Goal: Information Seeking & Learning: Learn about a topic

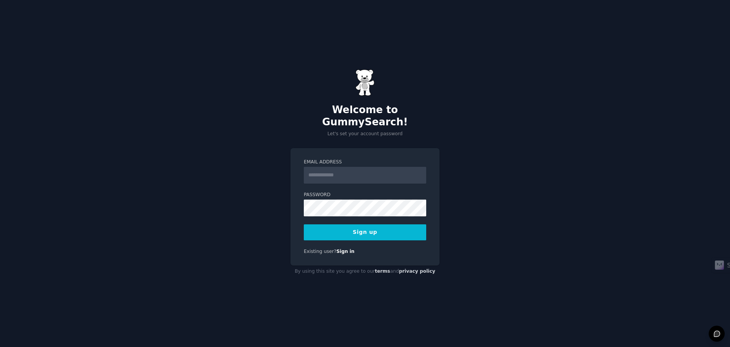
click at [329, 168] on input "Email Address" at bounding box center [365, 175] width 122 height 17
type input "**********"
click at [385, 231] on button "Sign up" at bounding box center [365, 232] width 122 height 16
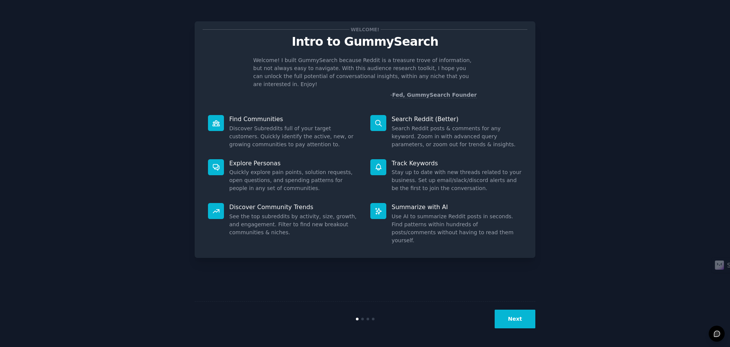
click at [514, 317] on button "Next" at bounding box center [515, 318] width 41 height 19
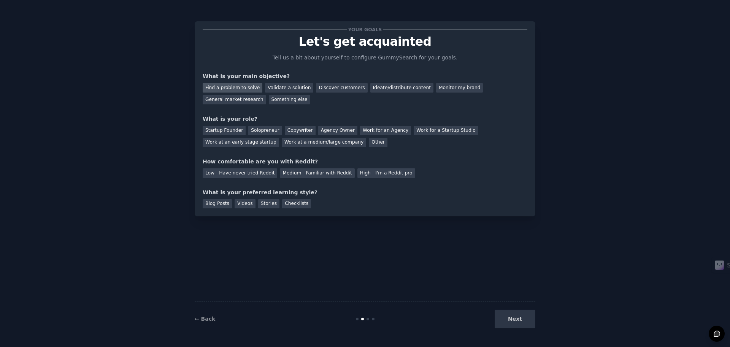
click at [250, 89] on div "Find a problem to solve" at bounding box center [233, 88] width 60 height 10
click at [273, 90] on div "Validate a solution" at bounding box center [289, 88] width 48 height 10
click at [250, 89] on div "Find a problem to solve" at bounding box center [233, 88] width 60 height 10
click at [324, 89] on div "Discover customers" at bounding box center [341, 88] width 51 height 10
click at [251, 129] on div "Solopreneur" at bounding box center [264, 131] width 33 height 10
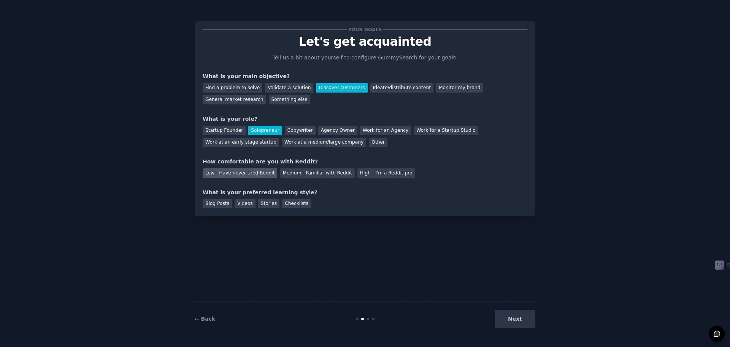
click at [261, 176] on div "Low - Have never tried Reddit" at bounding box center [240, 173] width 75 height 10
click at [246, 204] on div "Videos" at bounding box center [245, 204] width 21 height 10
click at [517, 316] on button "Next" at bounding box center [515, 318] width 41 height 19
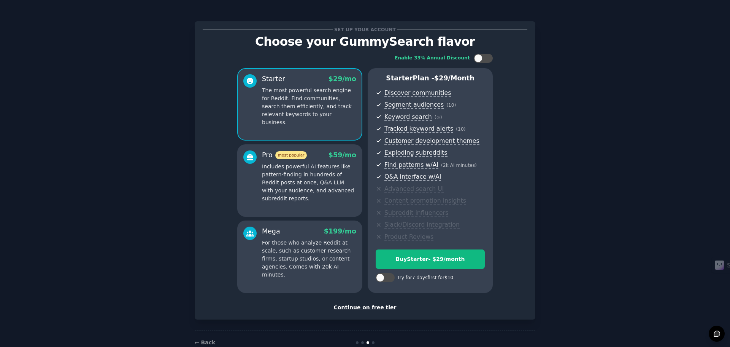
click at [380, 309] on div "Continue on free tier" at bounding box center [365, 307] width 325 height 8
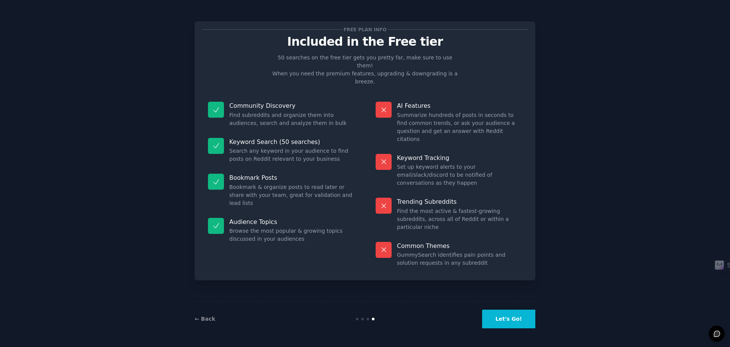
click at [514, 320] on button "Let's Go!" at bounding box center [508, 318] width 53 height 19
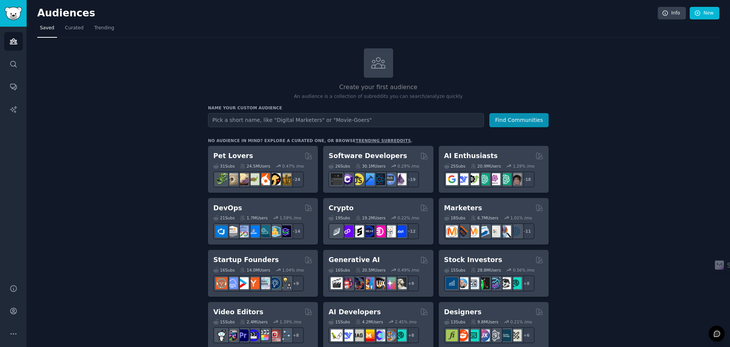
click at [259, 119] on input "text" at bounding box center [346, 120] width 276 height 14
click at [277, 118] on input "text" at bounding box center [346, 120] width 276 height 14
click at [355, 117] on input "text" at bounding box center [346, 120] width 276 height 14
paste input "r/selbststaendig"
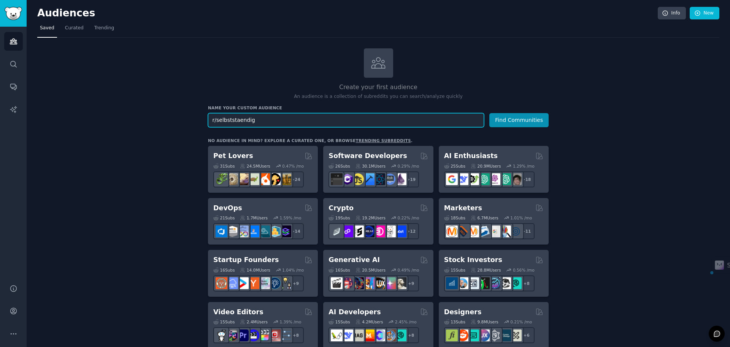
drag, startPoint x: 217, startPoint y: 120, endPoint x: 201, endPoint y: 121, distance: 16.0
type input "selbststaendig"
click at [509, 120] on button "Find Communities" at bounding box center [519, 120] width 59 height 14
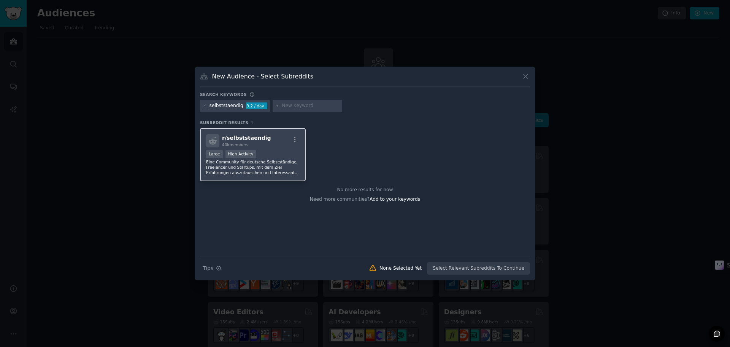
click at [277, 142] on div "r/ selbststaendig 40k members" at bounding box center [253, 140] width 94 height 13
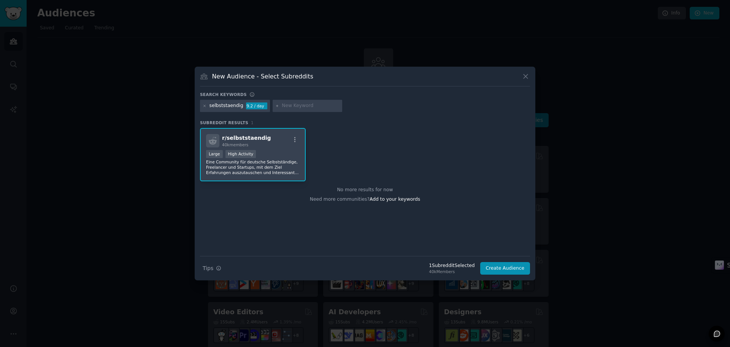
click at [298, 109] on input "text" at bounding box center [311, 105] width 58 height 7
click at [312, 105] on input "text" at bounding box center [311, 105] width 58 height 7
paste input "smallbusiness"
type input "smallbusiness"
click at [323, 106] on input "smallbusiness" at bounding box center [311, 105] width 58 height 7
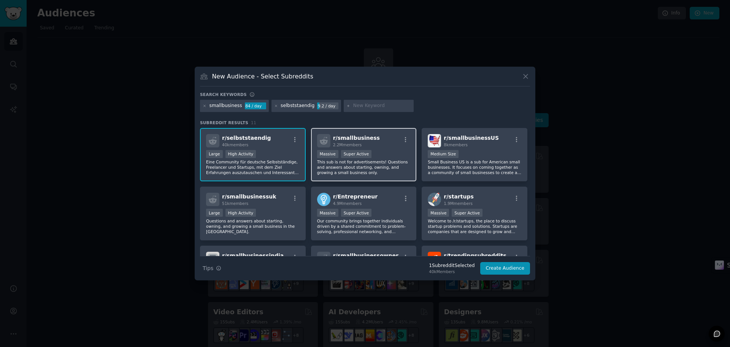
click at [379, 136] on div "r/ smallbusiness 2.2M members" at bounding box center [364, 140] width 94 height 13
click at [350, 141] on span "r/ smallbusiness" at bounding box center [356, 138] width 47 height 6
click at [387, 140] on div "r/ smallbusiness 2.2M members" at bounding box center [364, 140] width 94 height 13
click at [361, 106] on input "text" at bounding box center [382, 105] width 58 height 7
type input "entepreneur"
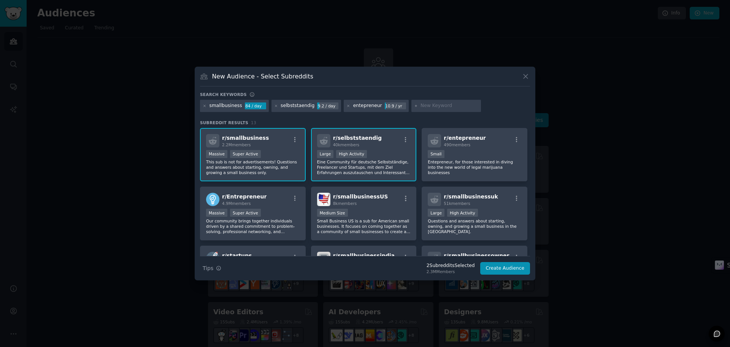
click at [353, 106] on div "entepreneur" at bounding box center [367, 105] width 29 height 7
click at [348, 106] on icon at bounding box center [349, 106] width 2 height 2
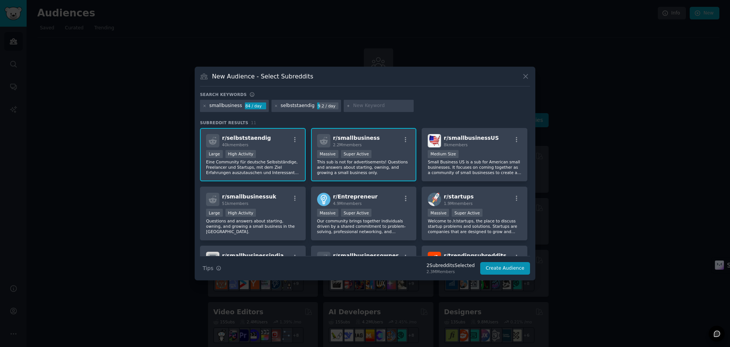
click at [356, 106] on input "text" at bounding box center [382, 105] width 58 height 7
click at [356, 106] on input "entrepeneur" at bounding box center [382, 105] width 58 height 7
type input "entrepreneur"
click at [379, 103] on input "entrepreneur" at bounding box center [382, 105] width 58 height 7
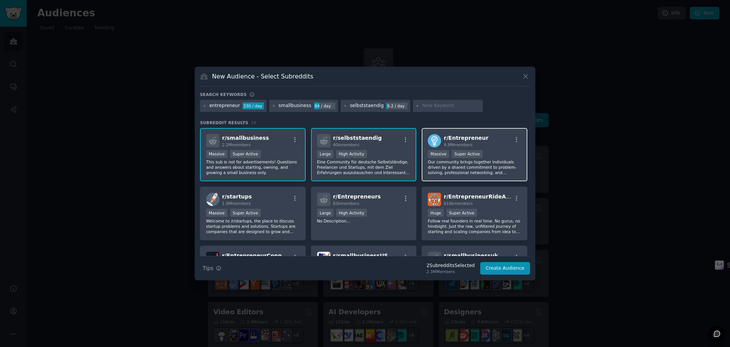
click at [500, 152] on div ">= 95th percentile for submissions / day Massive Super Active" at bounding box center [475, 155] width 94 height 10
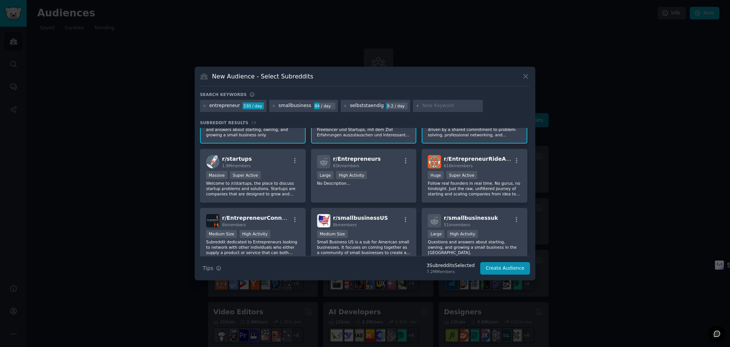
scroll to position [38, 0]
click at [501, 164] on div "616k members" at bounding box center [478, 164] width 68 height 5
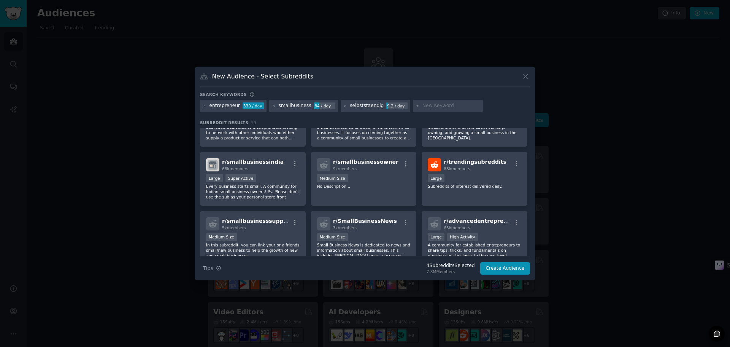
scroll to position [190, 0]
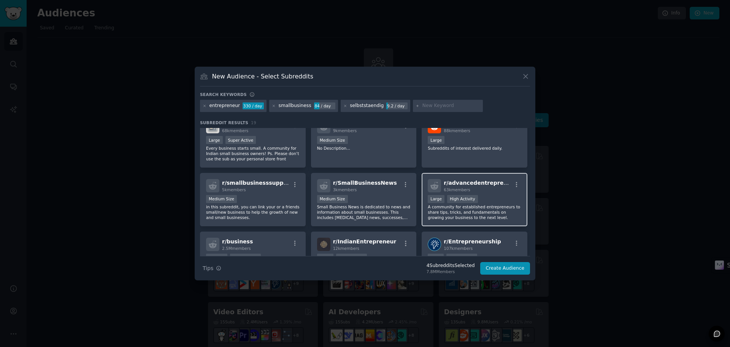
click at [489, 198] on div "Large High Activity" at bounding box center [475, 200] width 94 height 10
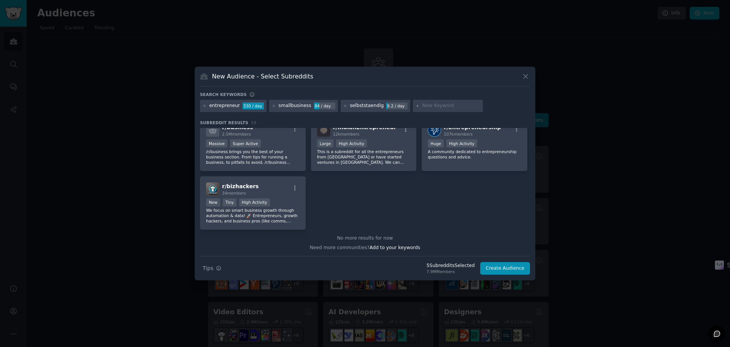
scroll to position [266, 0]
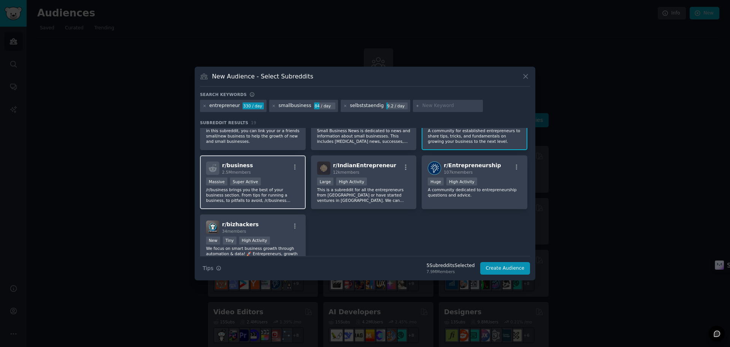
click at [291, 181] on div "Massive Super Active" at bounding box center [253, 182] width 94 height 10
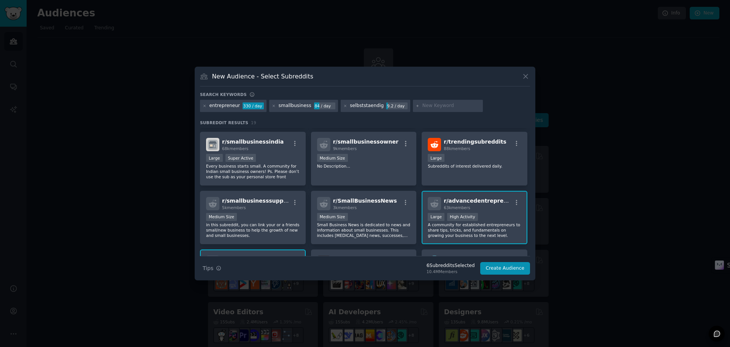
scroll to position [190, 0]
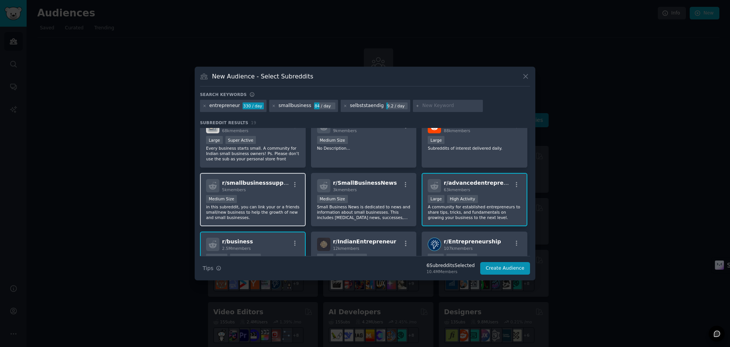
click at [282, 206] on p "in this subreddit, you can link your or a friends small/new business to help th…" at bounding box center [253, 212] width 94 height 16
click at [498, 268] on button "Create Audience" at bounding box center [505, 268] width 50 height 13
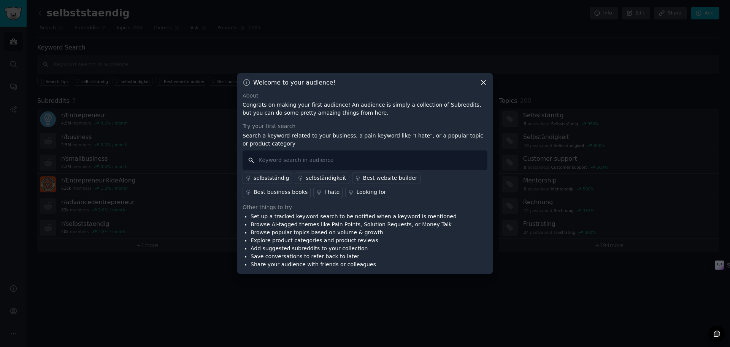
click at [276, 160] on input "text" at bounding box center [365, 159] width 245 height 19
click at [482, 80] on icon at bounding box center [484, 82] width 8 height 8
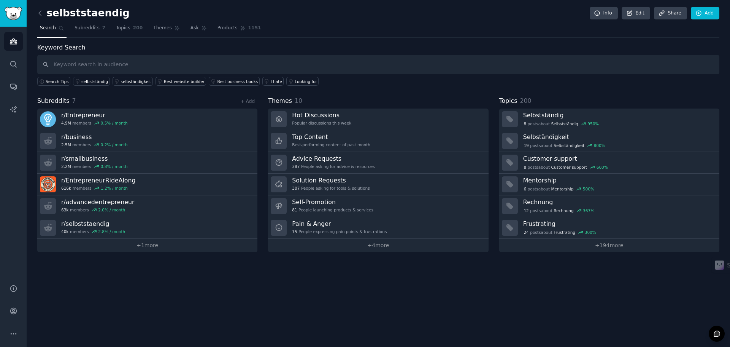
click at [328, 231] on div "75 People expressing pain points & frustrations" at bounding box center [339, 231] width 95 height 5
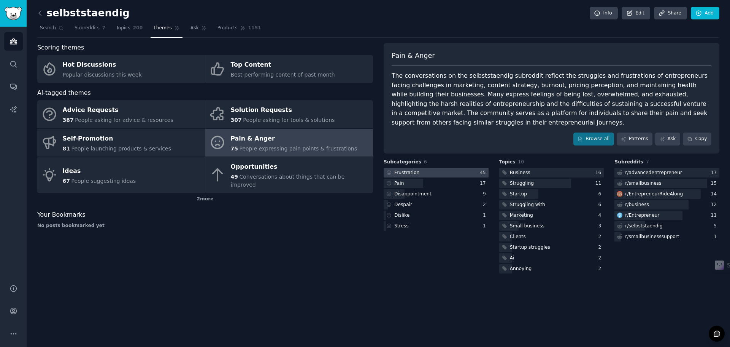
click at [432, 172] on div at bounding box center [436, 173] width 105 height 10
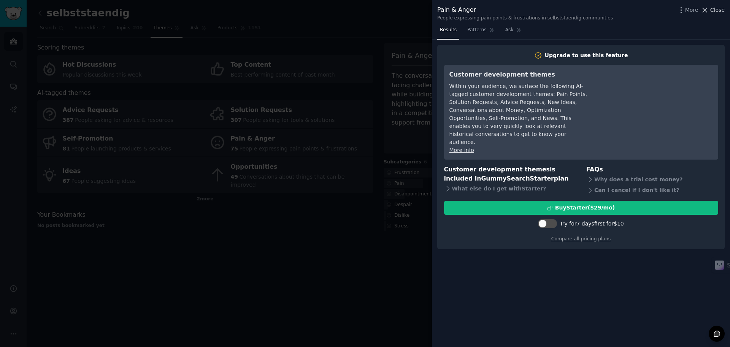
click at [722, 6] on span "Close" at bounding box center [718, 10] width 14 height 8
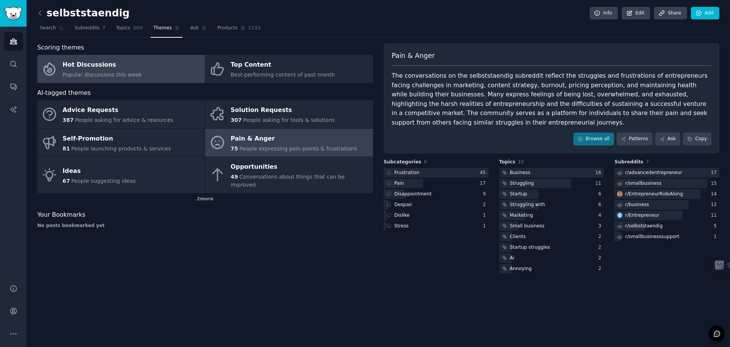
click at [167, 68] on link "Hot Discussions Popular discussions this week" at bounding box center [121, 69] width 168 height 28
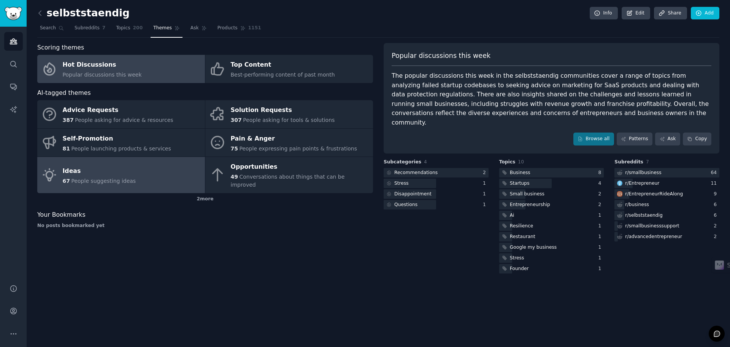
click at [146, 171] on link "Ideas 67 People suggesting ideas" at bounding box center [121, 175] width 168 height 36
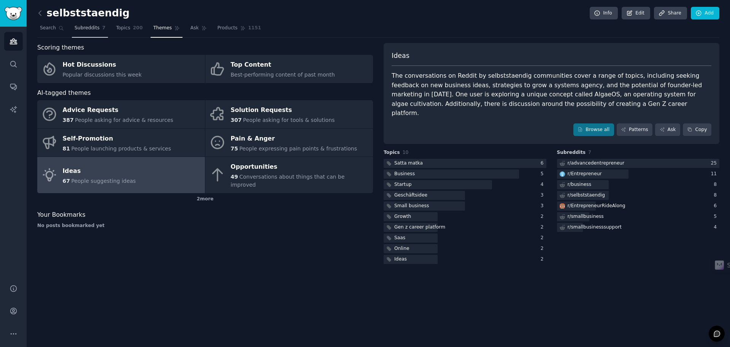
click at [79, 29] on span "Subreddits" at bounding box center [87, 28] width 25 height 7
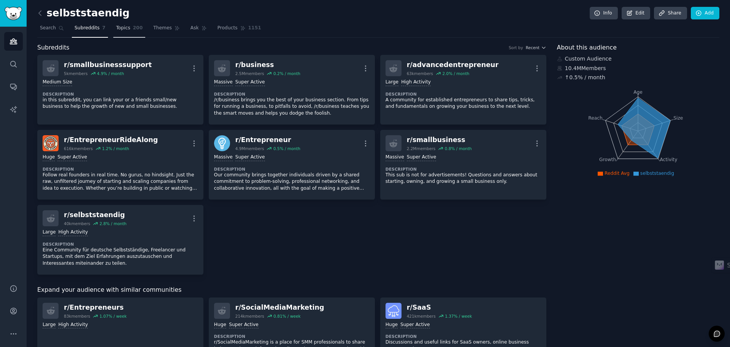
click at [124, 30] on span "Topics" at bounding box center [123, 28] width 14 height 7
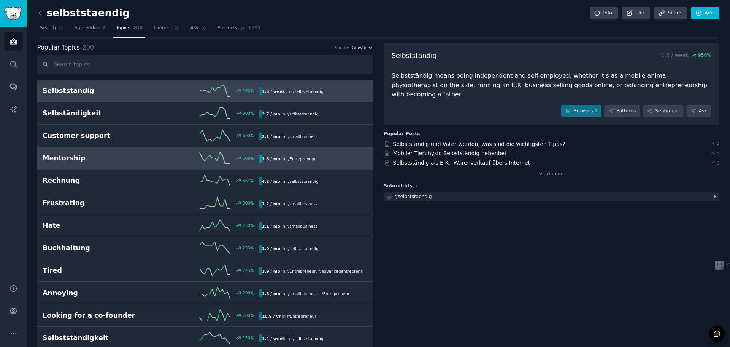
scroll to position [38, 0]
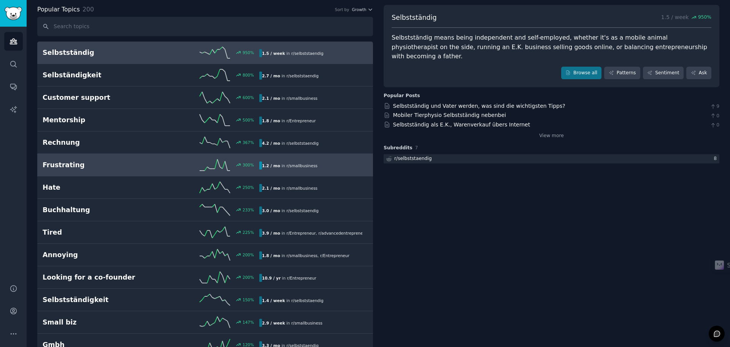
click at [113, 160] on h2 "Frustrating" at bounding box center [97, 165] width 108 height 10
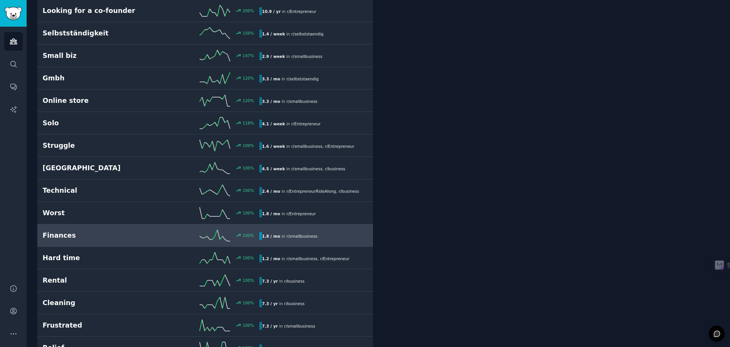
scroll to position [342, 0]
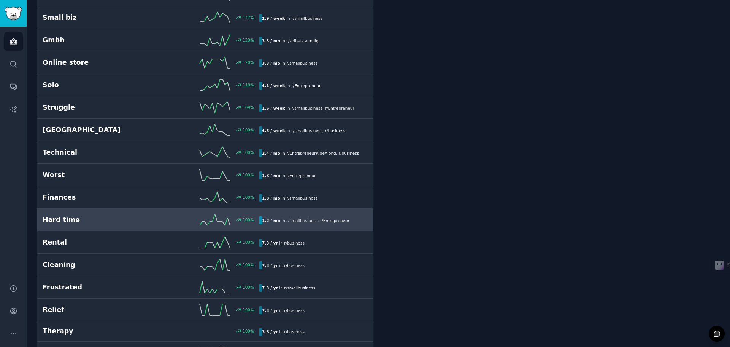
click at [142, 218] on h2 "Hard time" at bounding box center [97, 220] width 108 height 10
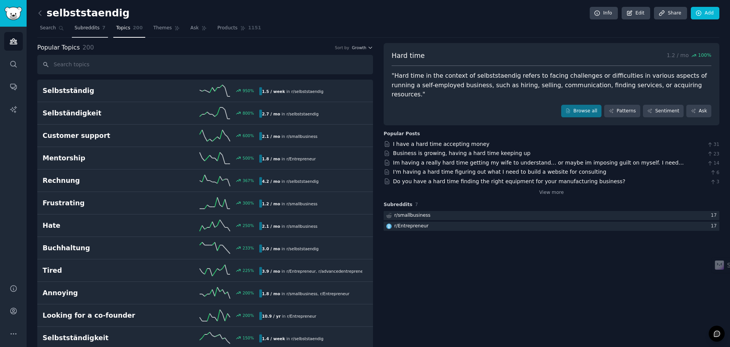
click at [76, 30] on span "Subreddits" at bounding box center [87, 28] width 25 height 7
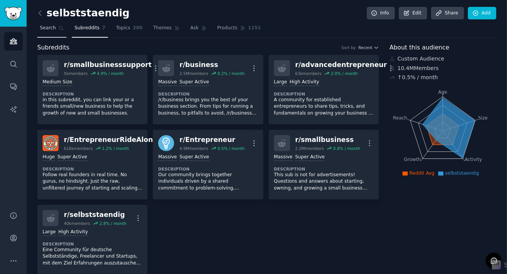
click at [52, 31] on span "Search" at bounding box center [48, 28] width 16 height 7
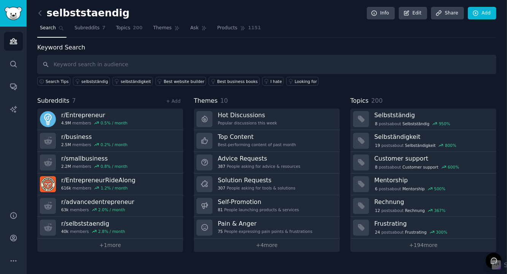
click at [134, 68] on input "text" at bounding box center [267, 64] width 460 height 19
click at [178, 65] on input "text" at bounding box center [267, 64] width 460 height 19
paste input "Wachstum stagniert"
type input "Wachstum stagniert"
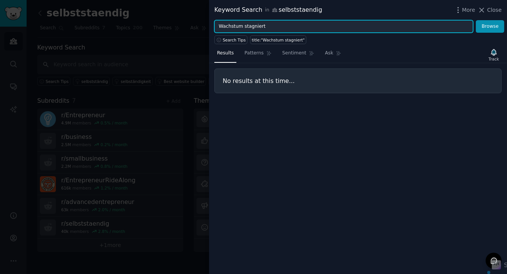
drag, startPoint x: 427, startPoint y: 27, endPoint x: 212, endPoint y: 17, distance: 215.1
click at [212, 17] on div "Keyword Search in selbststaendig More Close Wachstum stagniert Browse Search Ti…" at bounding box center [358, 137] width 298 height 274
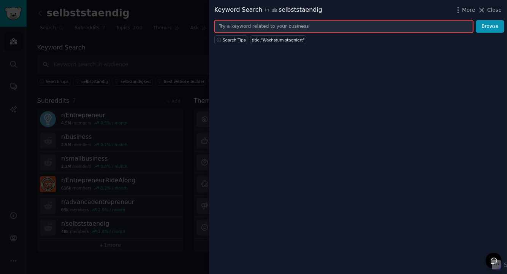
click at [336, 26] on input "text" at bounding box center [344, 26] width 259 height 13
paste input "feel stuck"
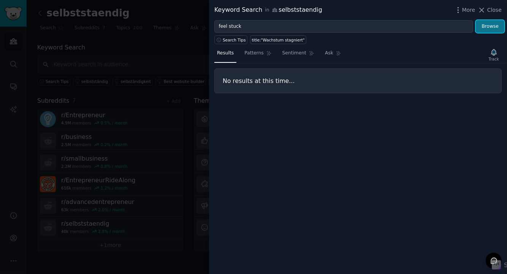
click at [482, 29] on button "Browse" at bounding box center [490, 26] width 29 height 13
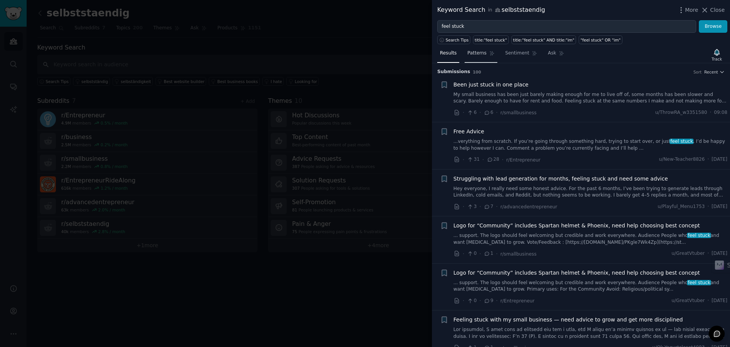
click at [471, 54] on span "Patterns" at bounding box center [476, 53] width 19 height 7
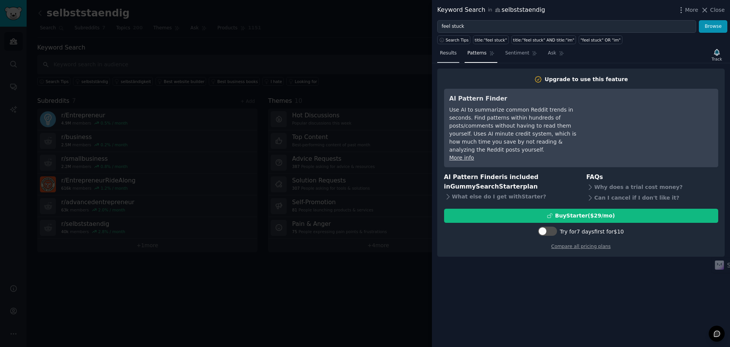
click at [448, 53] on span "Results" at bounding box center [448, 53] width 17 height 7
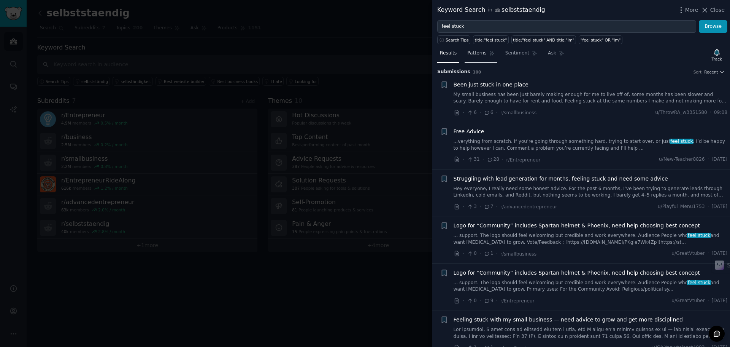
click at [480, 52] on span "Patterns" at bounding box center [476, 53] width 19 height 7
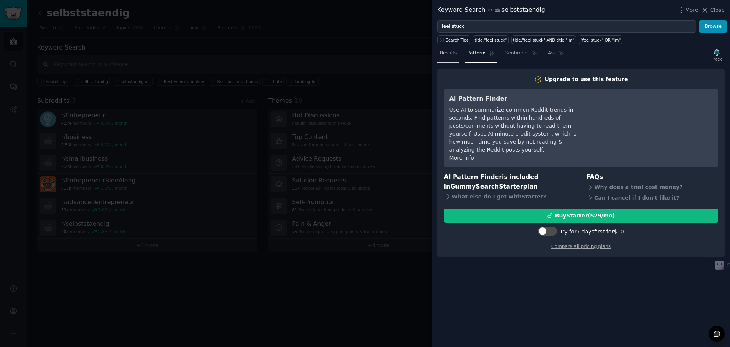
click at [452, 54] on span "Results" at bounding box center [448, 53] width 17 height 7
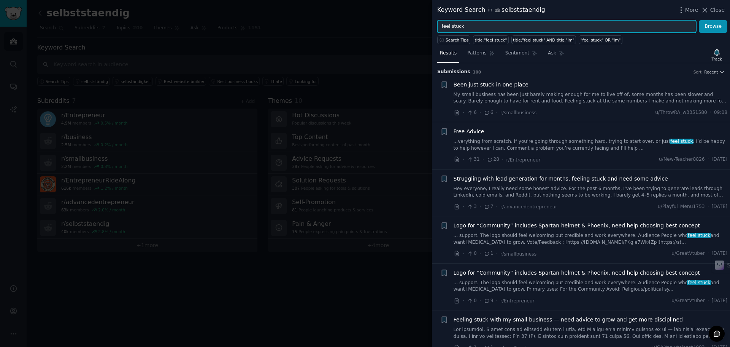
click at [488, 25] on input "feel stuck" at bounding box center [566, 26] width 259 height 13
click at [699, 20] on button "Browse" at bounding box center [713, 26] width 29 height 13
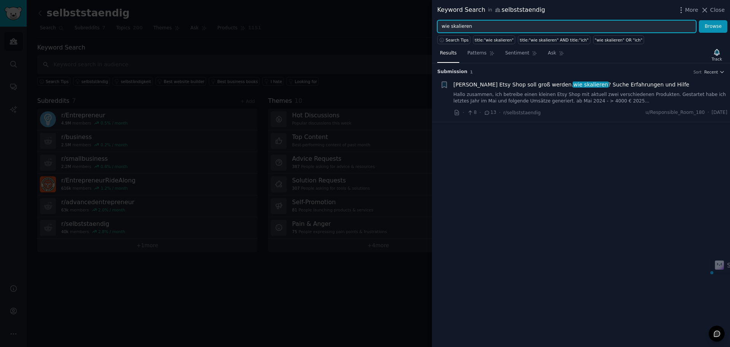
drag, startPoint x: 464, startPoint y: 26, endPoint x: 437, endPoint y: 26, distance: 27.0
click at [437, 26] on input "wie skalieren" at bounding box center [566, 26] width 259 height 13
type input "ideen"
click at [699, 20] on button "Browse" at bounding box center [713, 26] width 29 height 13
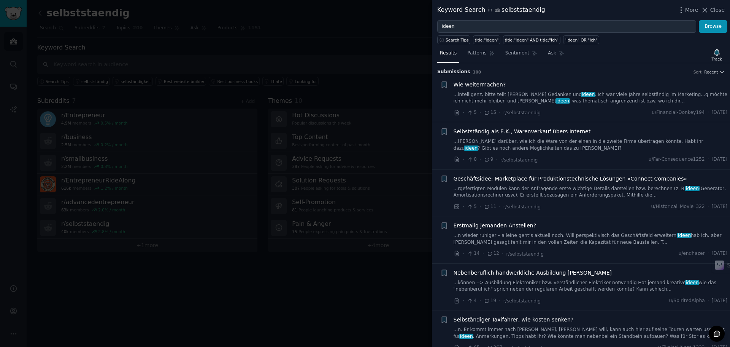
click at [190, 282] on div at bounding box center [365, 173] width 730 height 347
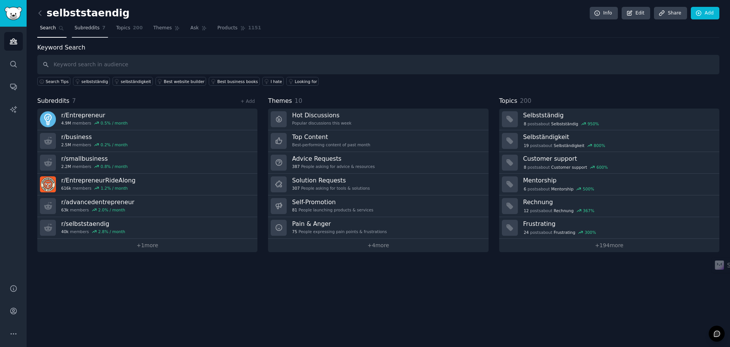
click at [77, 28] on span "Subreddits" at bounding box center [87, 28] width 25 height 7
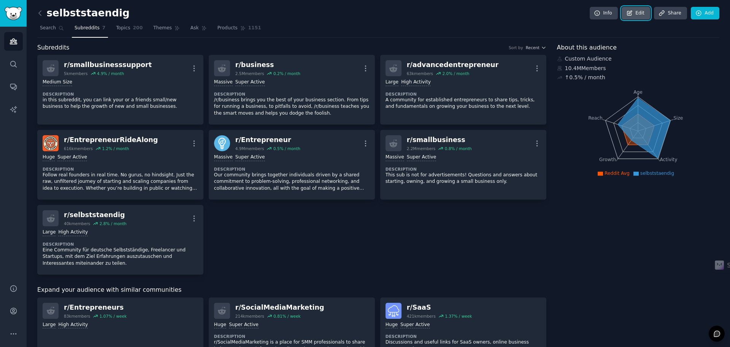
click at [647, 11] on link "Edit" at bounding box center [636, 13] width 29 height 13
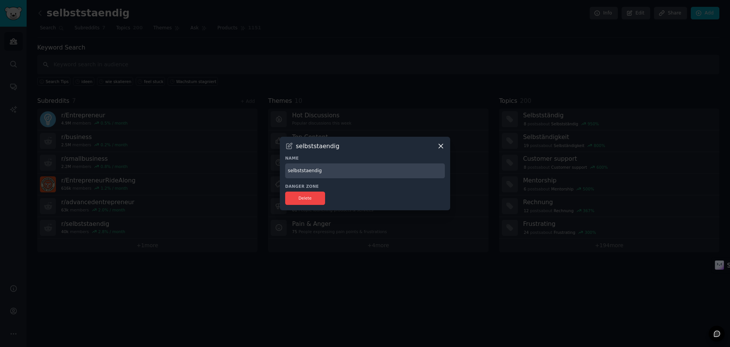
click at [440, 147] on icon at bounding box center [441, 146] width 8 height 8
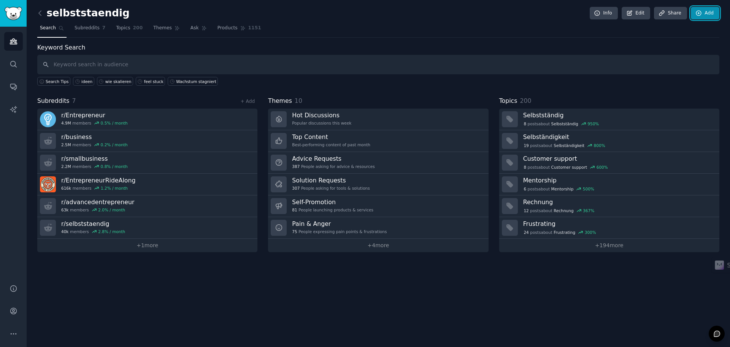
click at [698, 16] on icon at bounding box center [698, 13] width 5 height 5
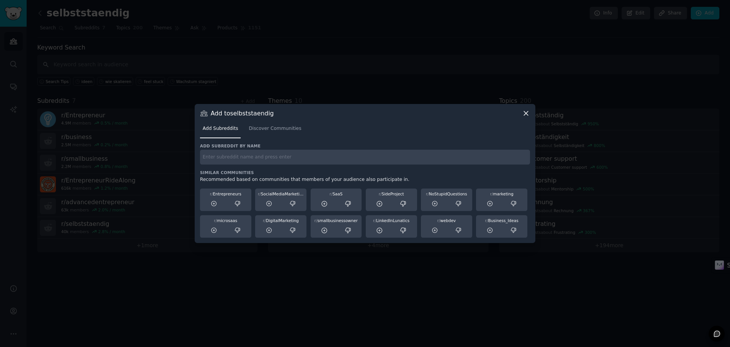
click at [238, 166] on div "Add subreddit by name Similar Communities Recommended based on communities that…" at bounding box center [365, 190] width 330 height 95
click at [243, 156] on input "text" at bounding box center [365, 156] width 330 height 15
type input "unternehmer"
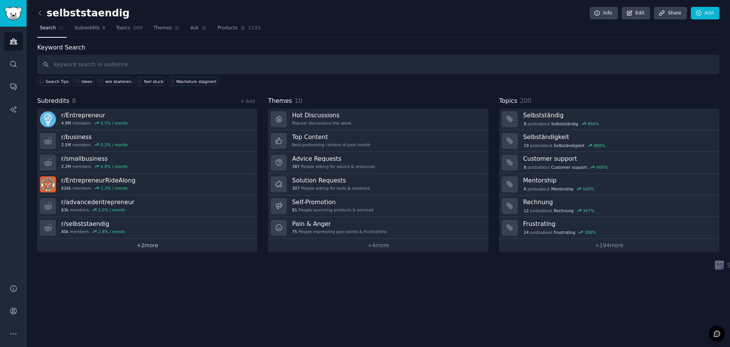
click at [133, 242] on link "+ 2 more" at bounding box center [147, 245] width 220 height 13
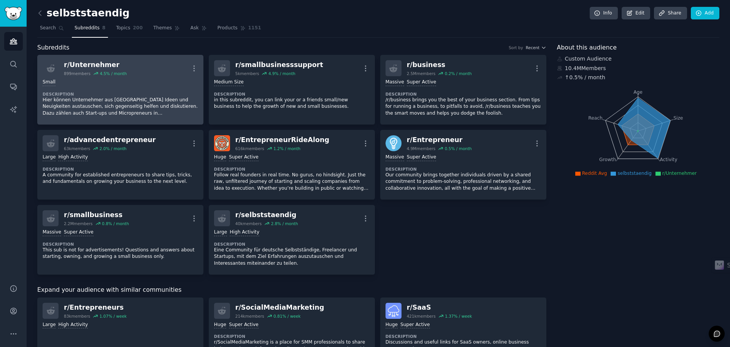
click at [154, 76] on div "Small Description Hier können Unternehmer aus Deutschland Ideen und Neuigkeiten…" at bounding box center [121, 97] width 156 height 43
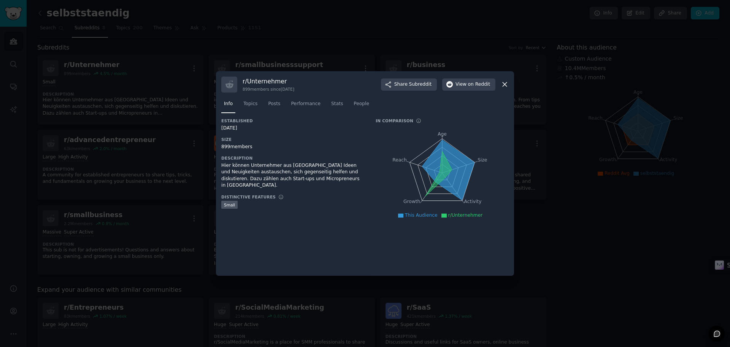
click at [503, 84] on icon at bounding box center [505, 84] width 8 height 8
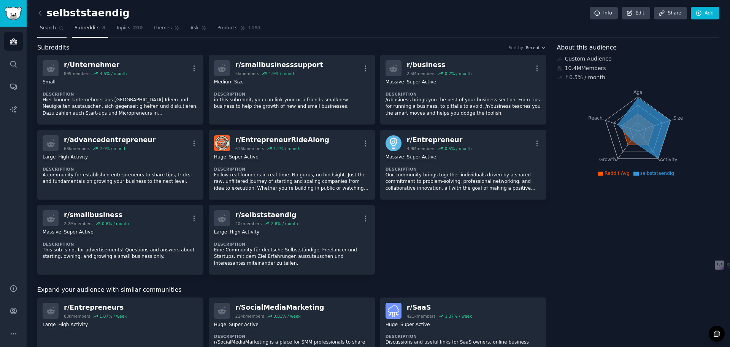
click at [54, 30] on link "Search" at bounding box center [51, 30] width 29 height 16
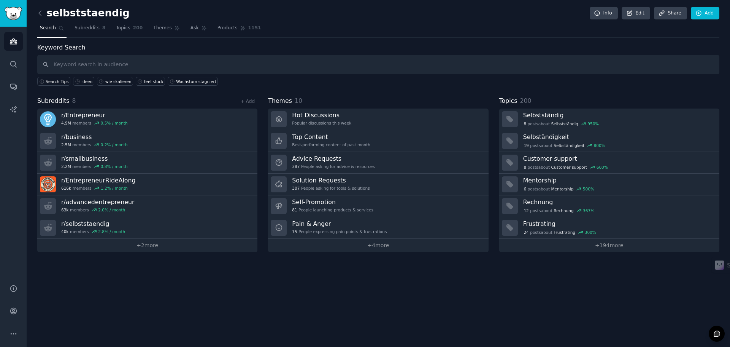
click at [86, 65] on input "text" at bounding box center [378, 64] width 682 height 19
click at [245, 99] on link "+ Add" at bounding box center [247, 101] width 14 height 5
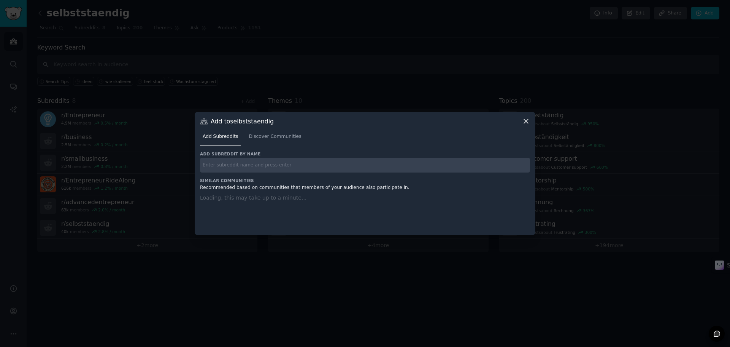
click at [248, 167] on input "text" at bounding box center [365, 164] width 330 height 15
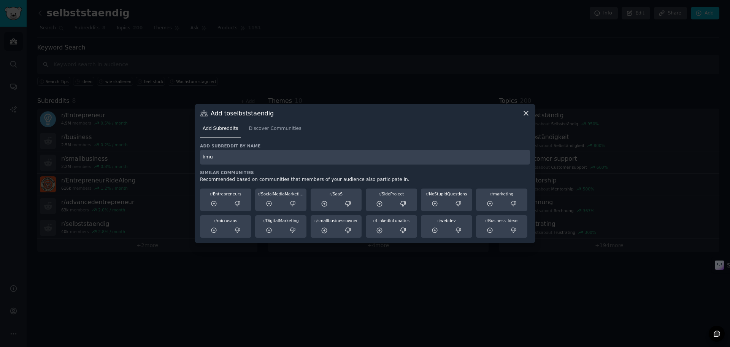
click at [221, 157] on input "kmu" at bounding box center [365, 156] width 330 height 15
type input "kmu"
click at [267, 127] on span "Discover Communities" at bounding box center [275, 128] width 52 height 7
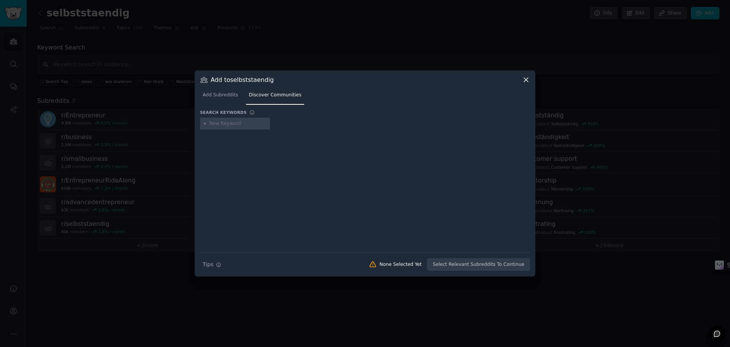
click at [232, 119] on div at bounding box center [235, 124] width 70 height 12
click at [231, 127] on div at bounding box center [235, 124] width 70 height 12
click at [235, 124] on input "text" at bounding box center [239, 123] width 58 height 7
type input "kmu"
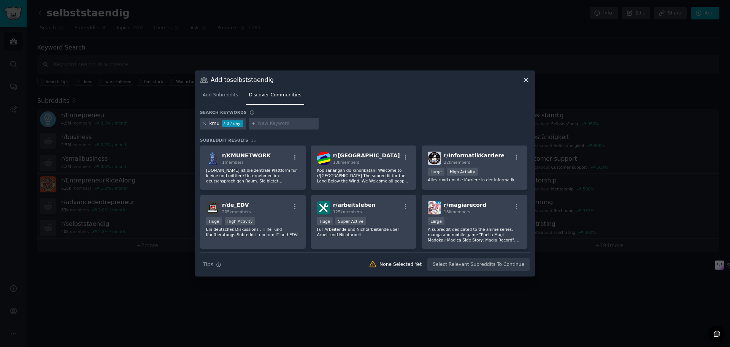
click at [203, 122] on icon at bounding box center [205, 123] width 4 height 4
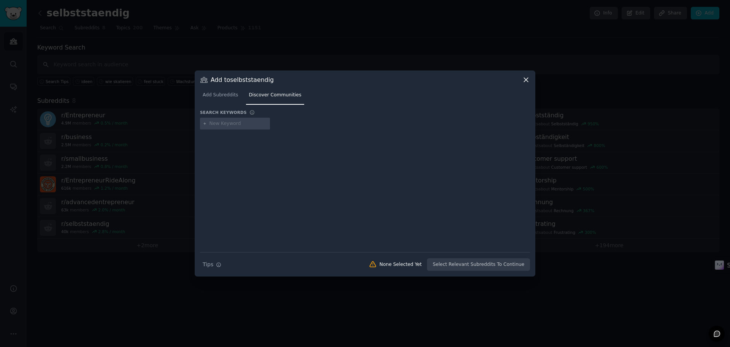
click at [231, 124] on input "text" at bounding box center [239, 123] width 58 height 7
type input "unternehmer"
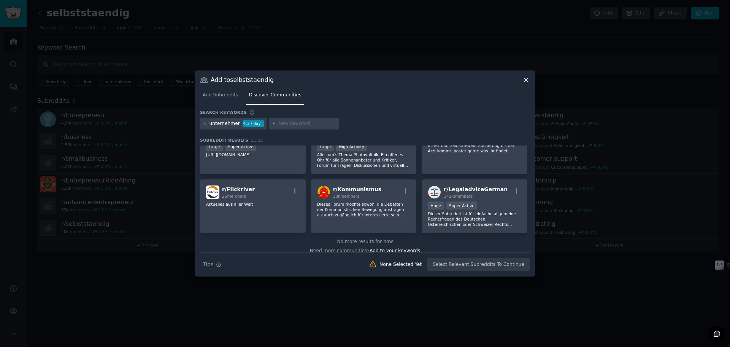
scroll to position [326, 0]
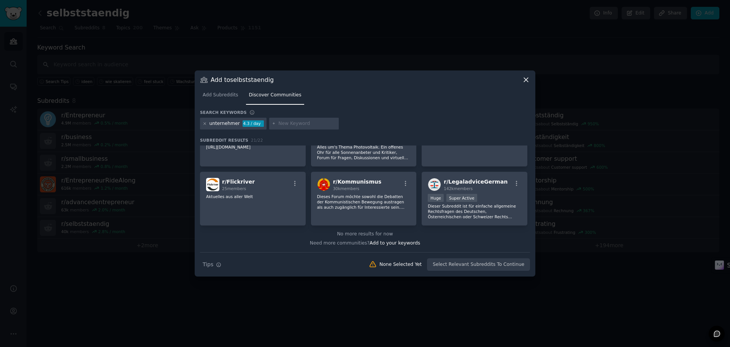
click at [203, 122] on icon at bounding box center [205, 123] width 4 height 4
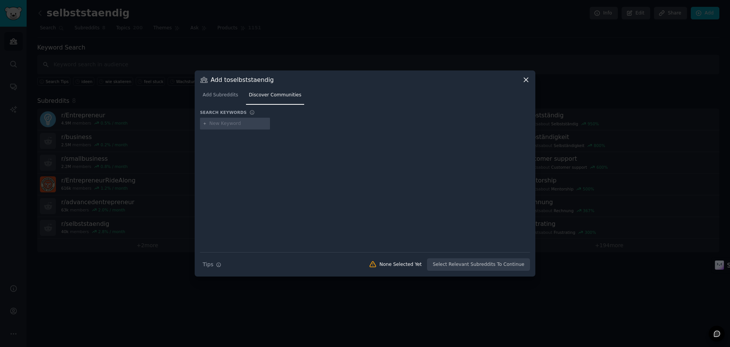
click at [218, 122] on input "text" at bounding box center [239, 123] width 58 height 7
type input "selbstständig"
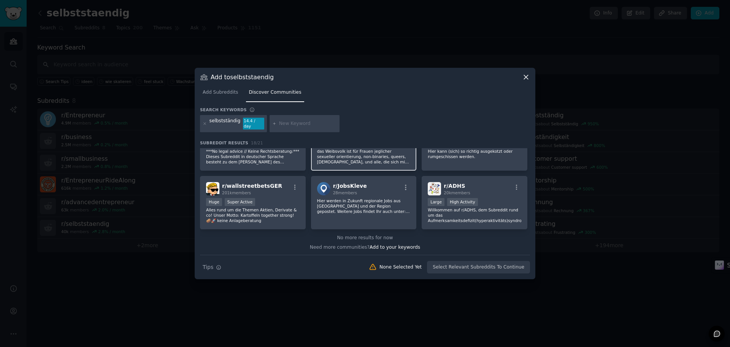
scroll to position [267, 0]
click at [203, 122] on icon at bounding box center [205, 123] width 4 height 4
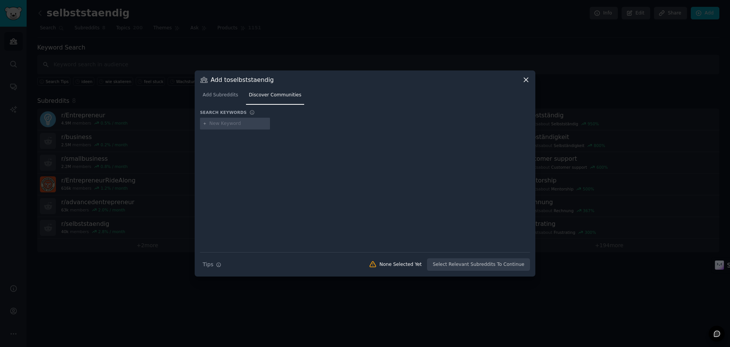
click at [221, 124] on input "text" at bounding box center [239, 123] width 58 height 7
type input "business deutschland"
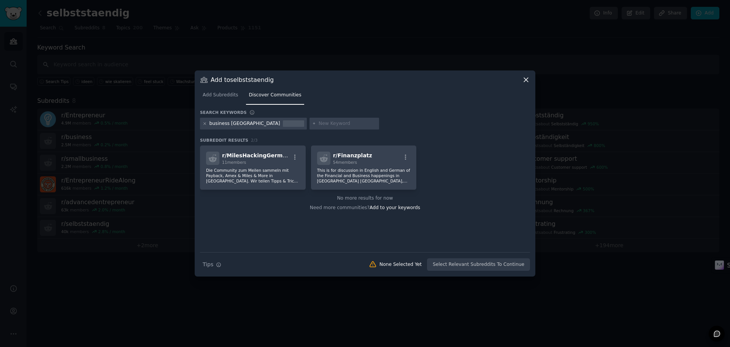
click at [204, 125] on icon at bounding box center [205, 123] width 4 height 4
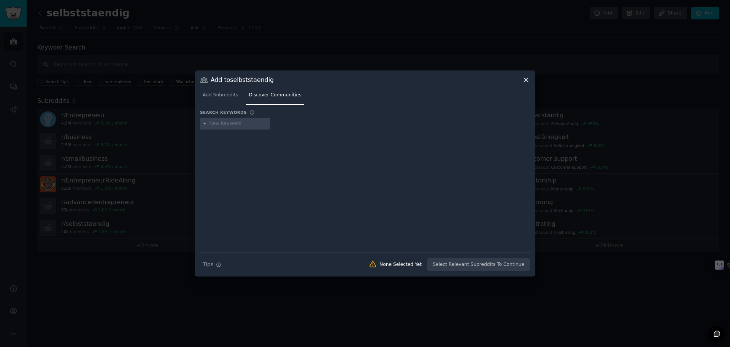
click at [526, 78] on icon at bounding box center [526, 80] width 8 height 8
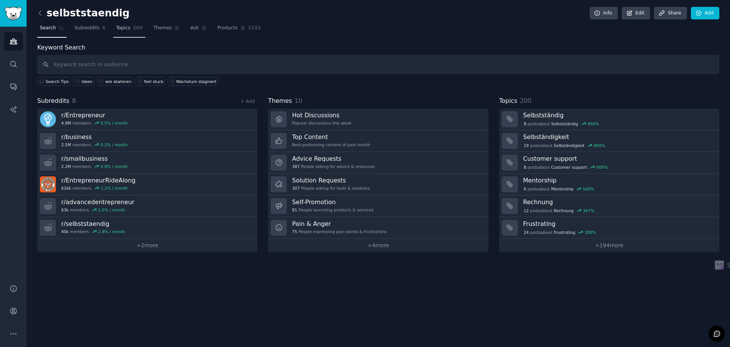
click at [122, 29] on span "Topics" at bounding box center [123, 28] width 14 height 7
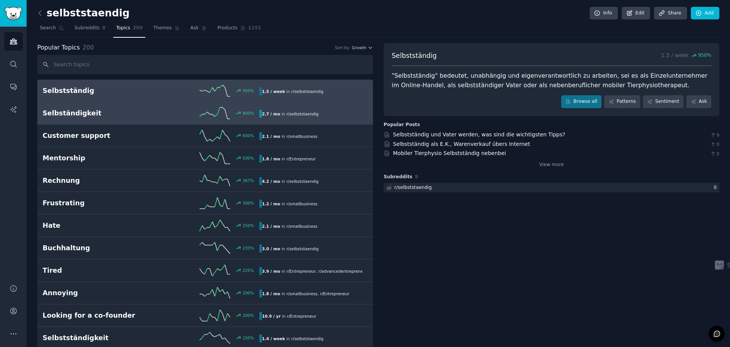
click at [108, 116] on h2 "Selbständigkeit" at bounding box center [97, 113] width 108 height 10
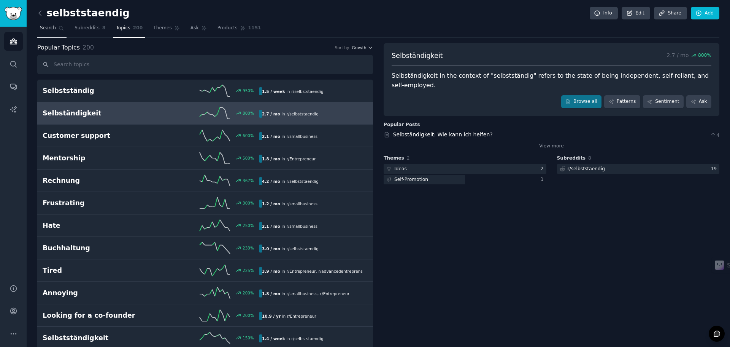
click at [47, 35] on link "Search" at bounding box center [51, 30] width 29 height 16
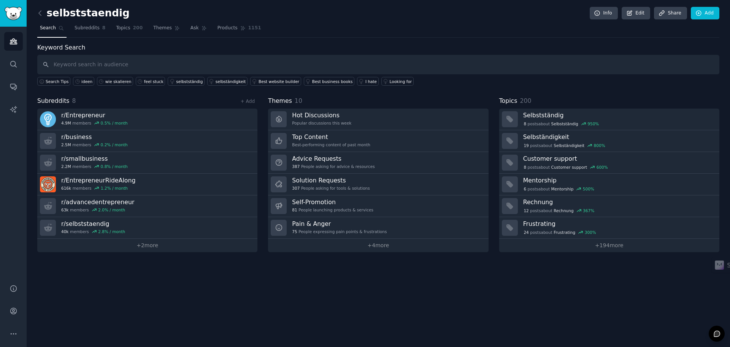
click at [87, 63] on input "text" at bounding box center [378, 64] width 682 height 19
click at [130, 62] on input "text" at bounding box center [378, 64] width 682 height 19
type input "problem"
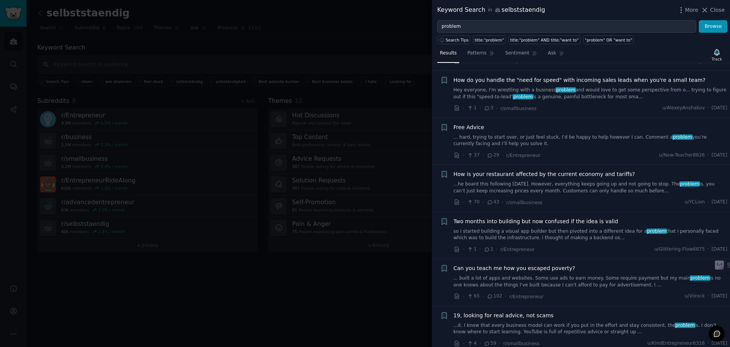
scroll to position [951, 0]
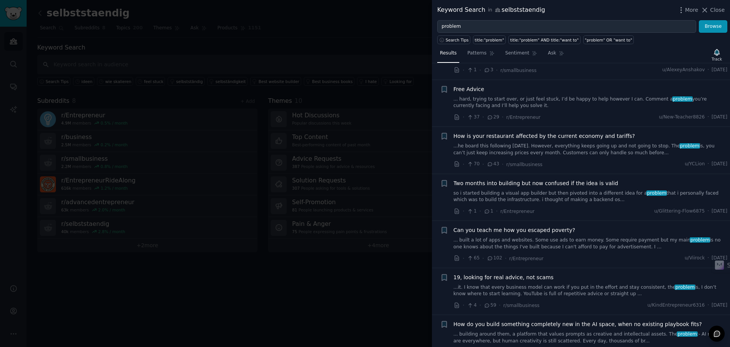
click at [542, 190] on link "so i started building a visual app builder but then pivoted into a different id…" at bounding box center [591, 196] width 274 height 13
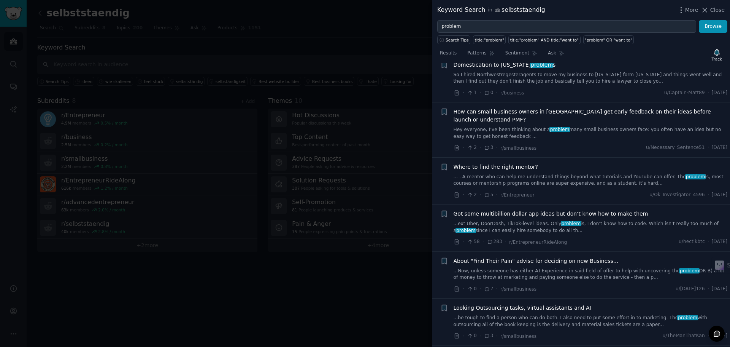
scroll to position [1510, 0]
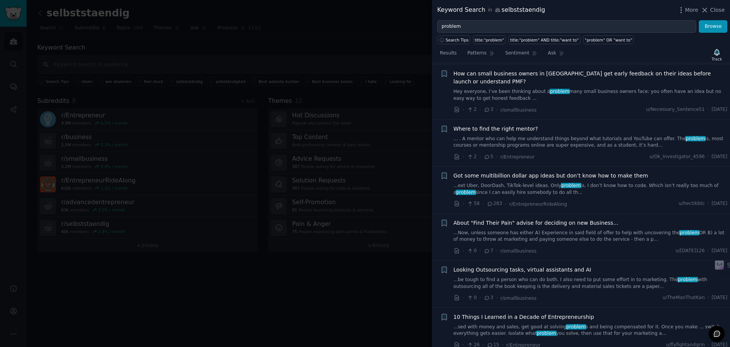
click at [489, 135] on link "... . A mentor who can help me understand things beyond what tutorials and YouT…" at bounding box center [591, 141] width 274 height 13
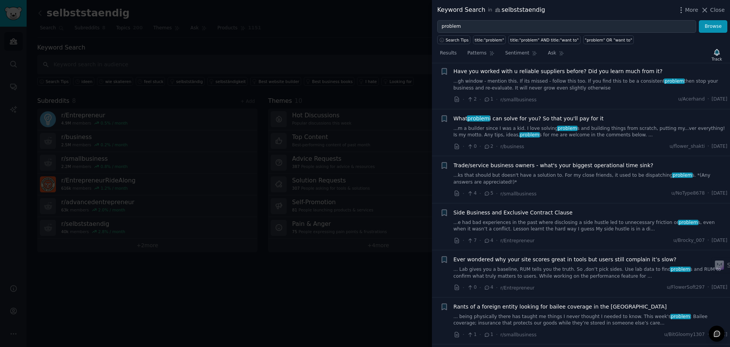
scroll to position [2304, 0]
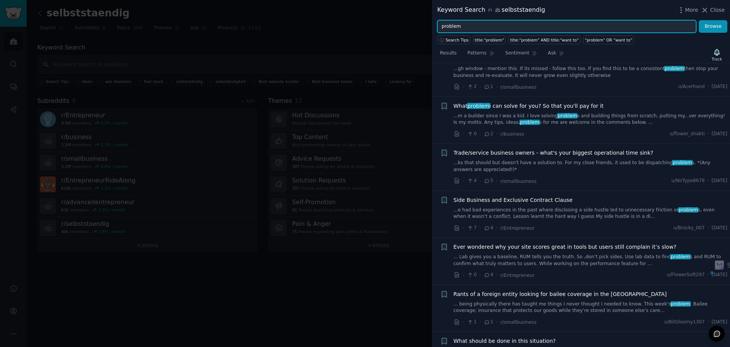
drag, startPoint x: 432, startPoint y: 23, endPoint x: 410, endPoint y: 23, distance: 22.1
click at [410, 23] on div "Keyword Search in selbststaendig More Close problem Browse Search Tips title:"p…" at bounding box center [365, 173] width 730 height 347
type input "scale"
click at [699, 20] on button "Browse" at bounding box center [713, 26] width 29 height 13
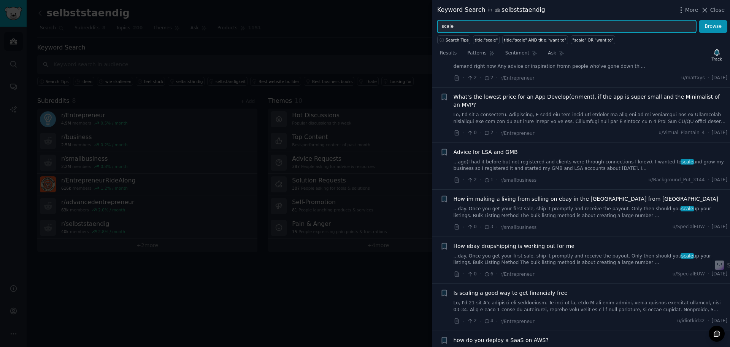
scroll to position [456, 0]
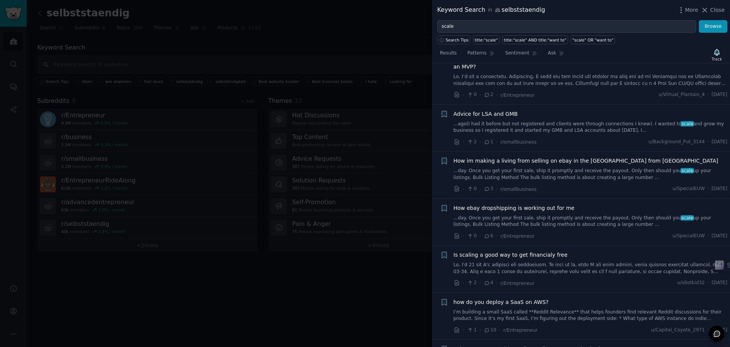
drag, startPoint x: 425, startPoint y: 22, endPoint x: 453, endPoint y: 25, distance: 28.0
click at [423, 22] on div at bounding box center [365, 173] width 730 height 347
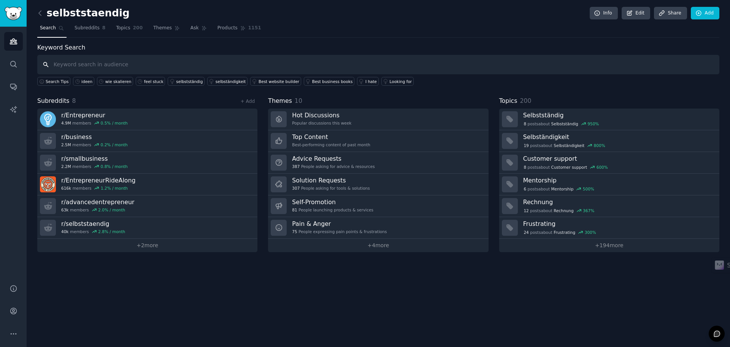
click at [345, 60] on input "text" at bounding box center [378, 64] width 682 height 19
type input "wachstim"
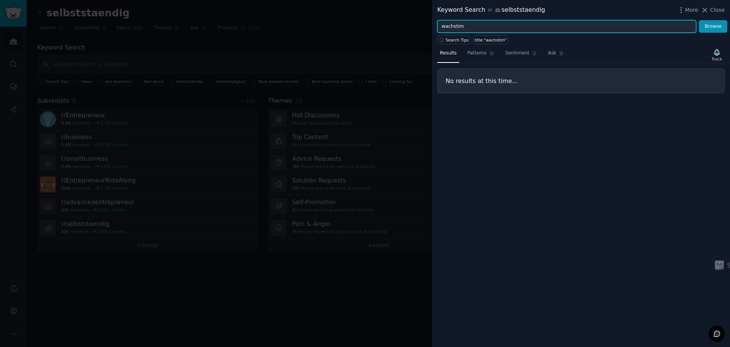
click at [487, 24] on input "wachstim" at bounding box center [566, 26] width 259 height 13
click at [699, 20] on button "Browse" at bounding box center [713, 26] width 29 height 13
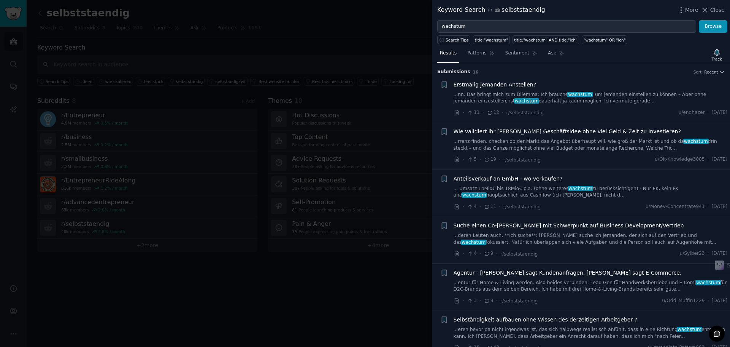
click at [509, 138] on link "...rrenz finden, checken ob der Markt das Angebot überhaupt will, wie groß der …" at bounding box center [591, 144] width 274 height 13
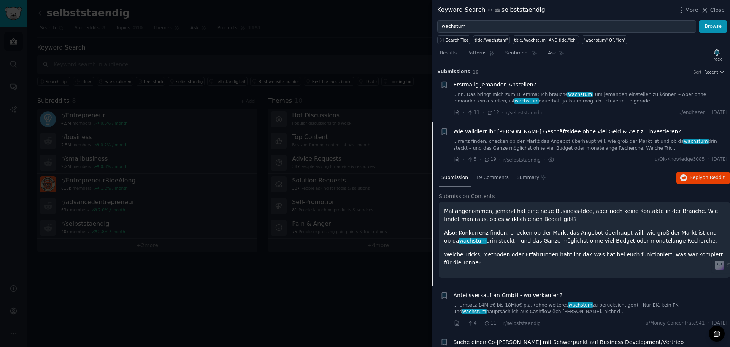
scroll to position [59, 0]
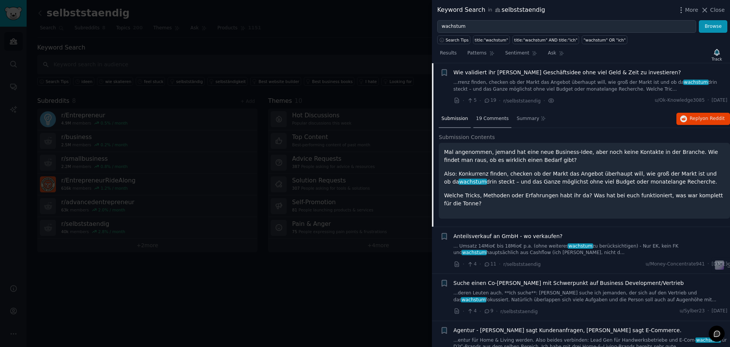
click at [488, 119] on span "19 Comments" at bounding box center [492, 118] width 33 height 7
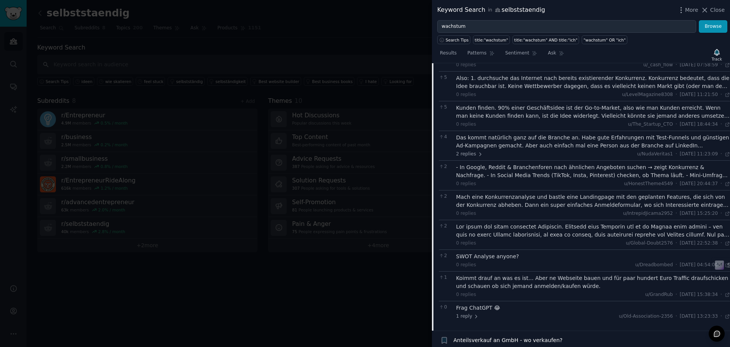
scroll to position [173, 0]
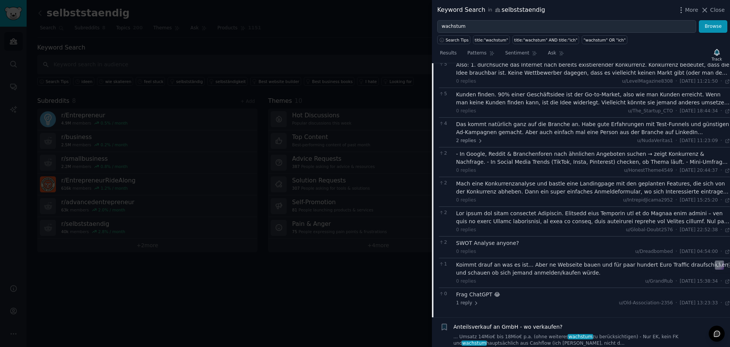
click at [509, 214] on div at bounding box center [593, 217] width 274 height 16
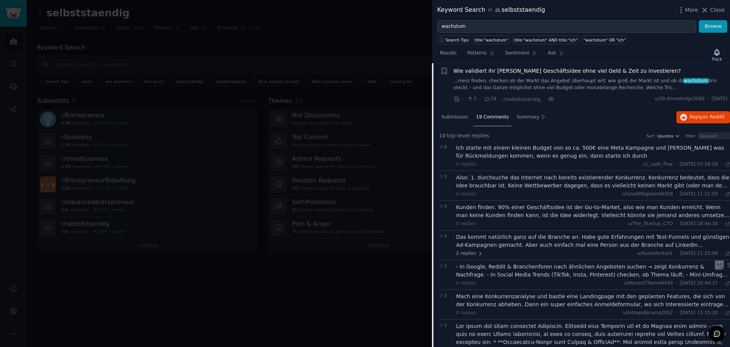
scroll to position [21, 0]
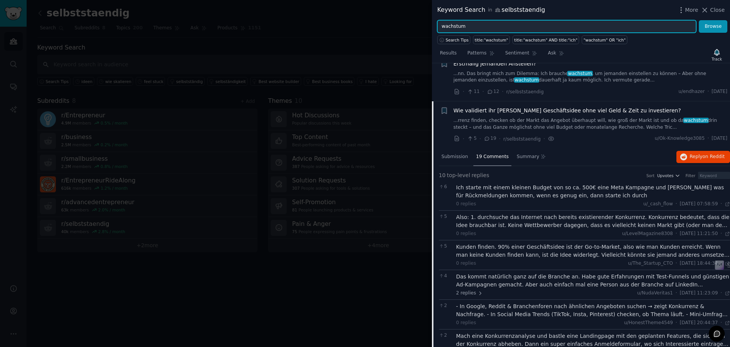
click at [470, 26] on input "wachstum" at bounding box center [566, 26] width 259 height 13
drag, startPoint x: 448, startPoint y: 22, endPoint x: 436, endPoint y: 22, distance: 12.2
click at [436, 22] on div "wachstum Browse" at bounding box center [581, 26] width 298 height 13
type input "validieren"
click at [699, 20] on button "Browse" at bounding box center [713, 26] width 29 height 13
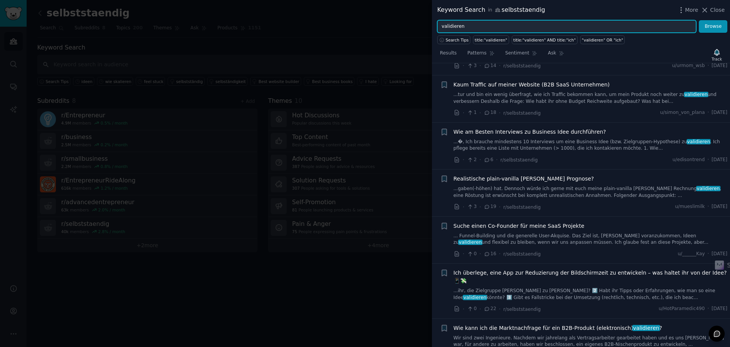
scroll to position [0, 0]
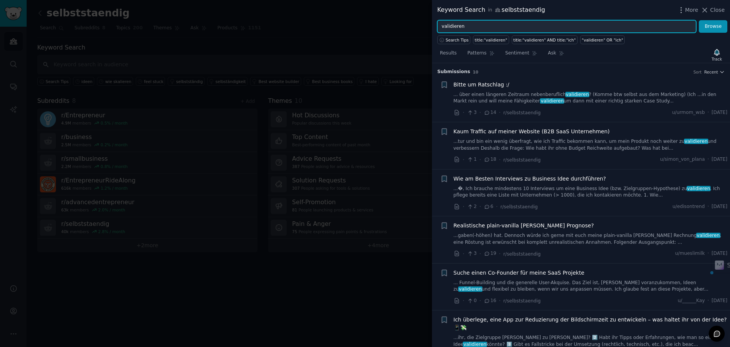
drag, startPoint x: 474, startPoint y: 26, endPoint x: 424, endPoint y: 25, distance: 49.8
click at [424, 25] on div "Keyword Search in selbststaendig More Close validieren Browse Search Tips title…" at bounding box center [365, 173] width 730 height 347
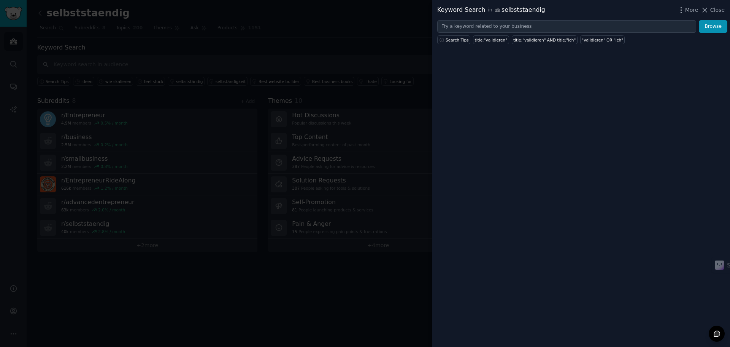
click at [719, 12] on span "Close" at bounding box center [718, 10] width 14 height 8
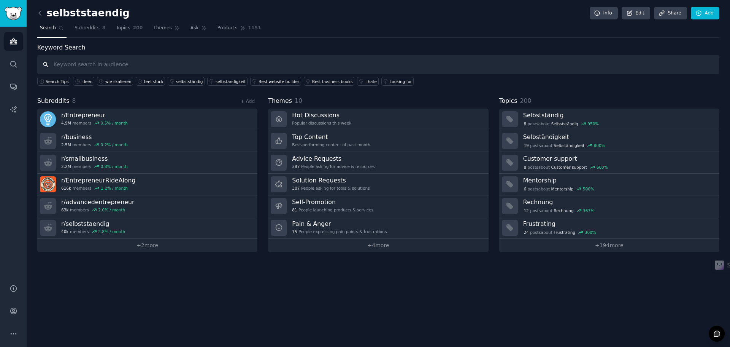
click at [252, 67] on input "text" at bounding box center [378, 64] width 682 height 19
click at [131, 68] on input "text" at bounding box center [378, 64] width 682 height 19
type input "validate"
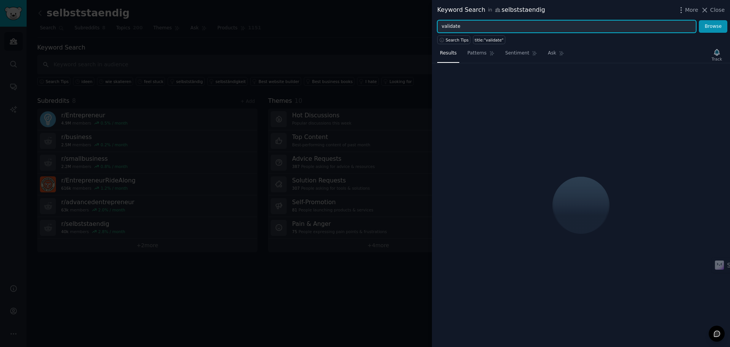
click at [474, 25] on input "validate" at bounding box center [566, 26] width 259 height 13
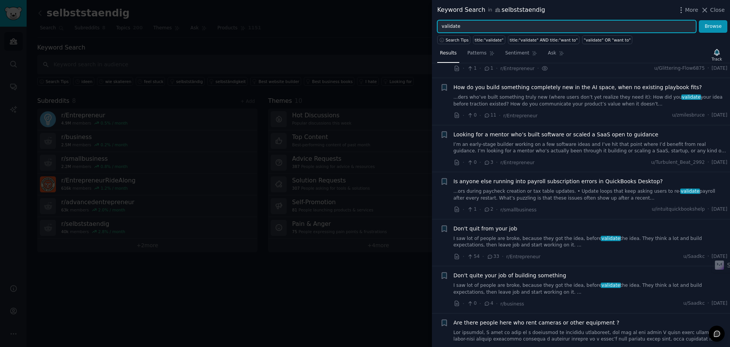
scroll to position [228, 0]
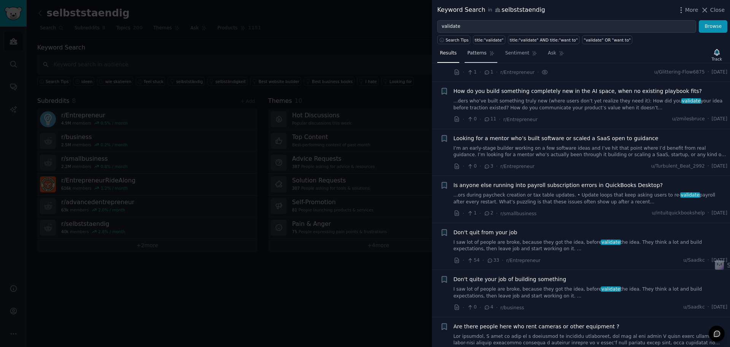
click at [478, 51] on span "Patterns" at bounding box center [476, 53] width 19 height 7
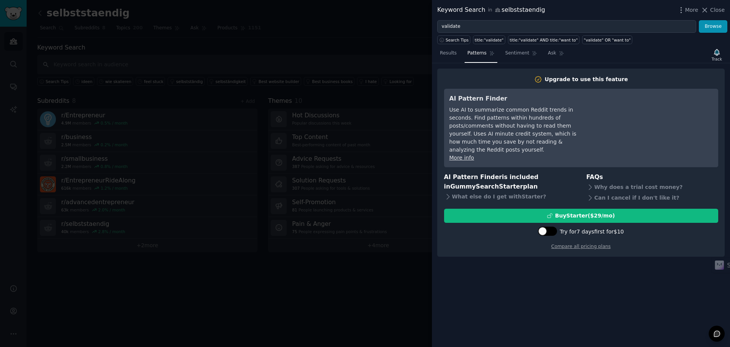
click at [547, 227] on div at bounding box center [543, 231] width 8 height 8
checkbox input "true"
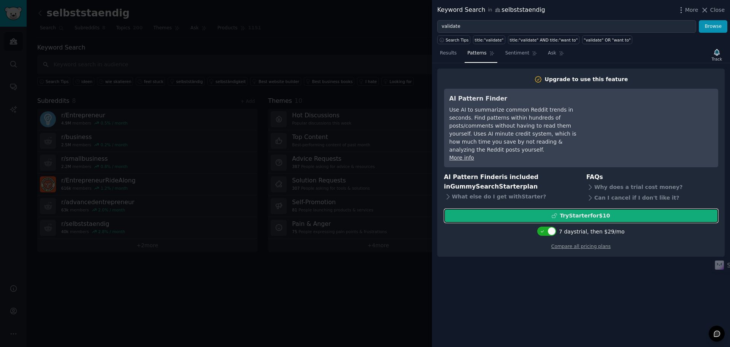
click at [596, 211] on div "Try Starter for $10" at bounding box center [585, 215] width 50 height 8
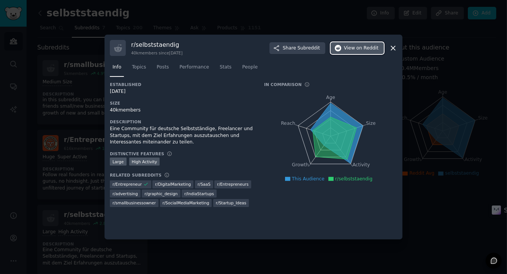
click at [342, 48] on icon "button" at bounding box center [338, 48] width 7 height 7
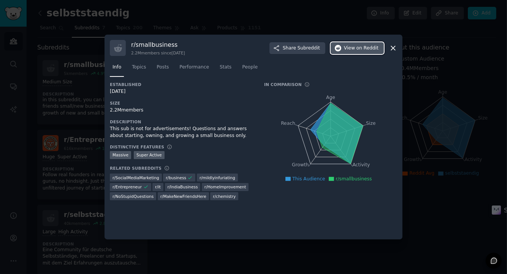
click at [351, 50] on span "View on Reddit" at bounding box center [361, 48] width 35 height 7
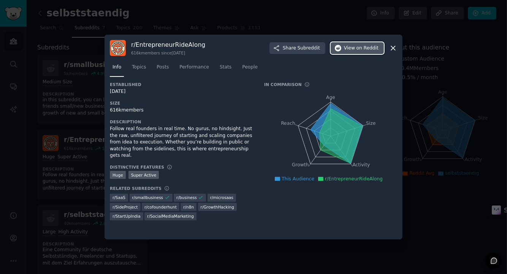
click at [367, 49] on span "on Reddit" at bounding box center [368, 48] width 22 height 7
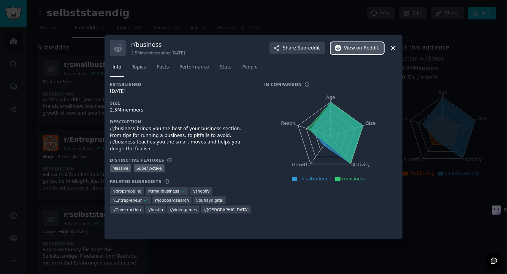
click at [360, 50] on span "on Reddit" at bounding box center [368, 48] width 22 height 7
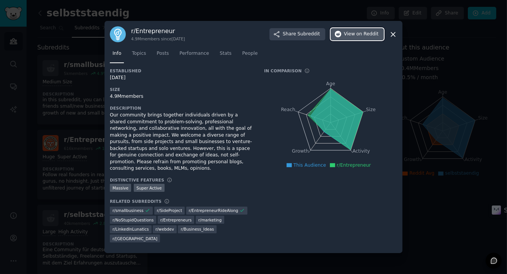
click at [365, 38] on span "on Reddit" at bounding box center [368, 34] width 22 height 7
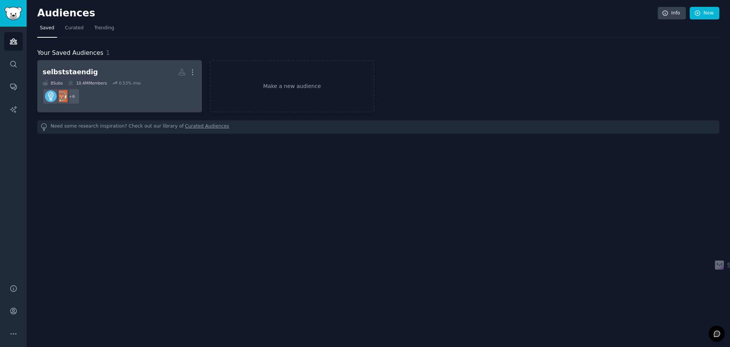
click at [111, 70] on h2 "selbststaendig More" at bounding box center [120, 71] width 154 height 13
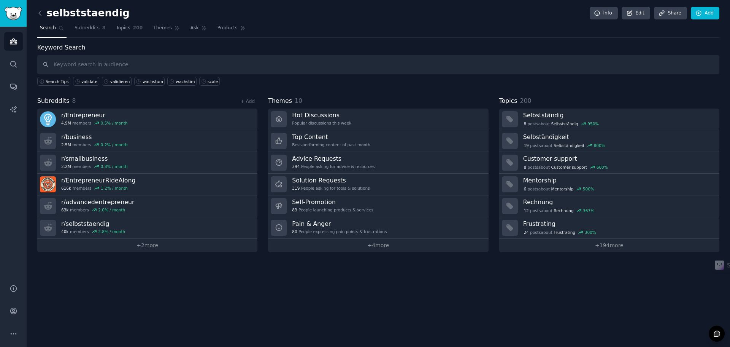
click at [110, 63] on input "text" at bounding box center [378, 64] width 682 height 19
click at [115, 59] on input "text" at bounding box center [378, 64] width 682 height 19
paste input "feel stuck"
type input "feel stuck"
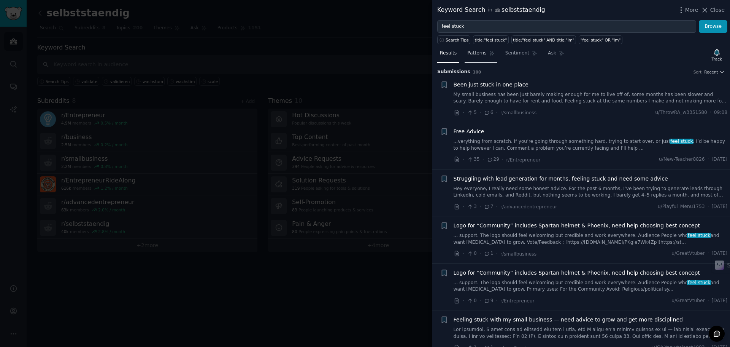
click at [479, 56] on span "Patterns" at bounding box center [476, 53] width 19 height 7
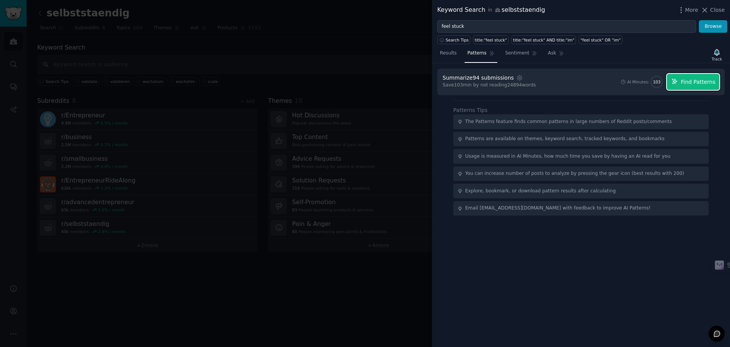
click at [691, 87] on button "Find Patterns" at bounding box center [693, 82] width 52 height 16
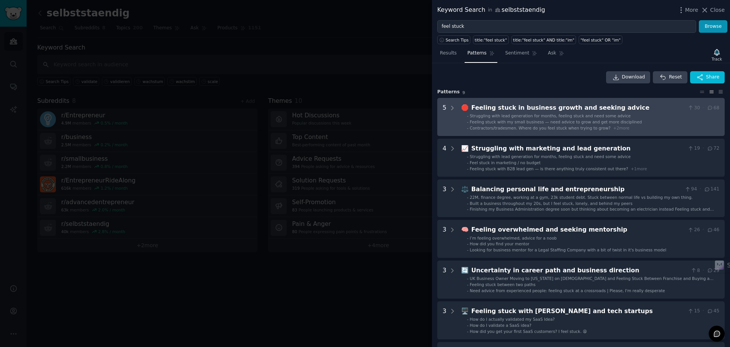
click at [519, 123] on span "Feeling stuck with my small business — need advice to grow and get more discipl…" at bounding box center [556, 121] width 172 height 5
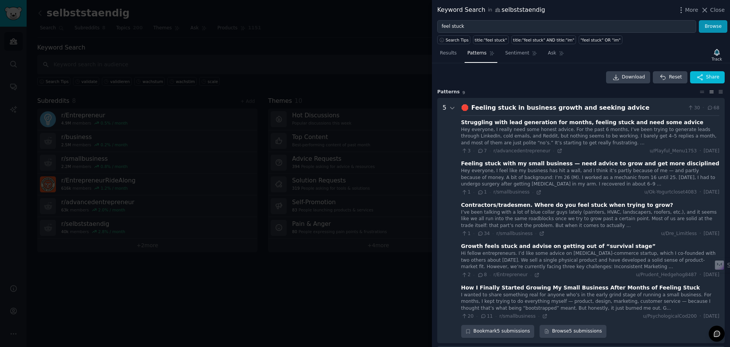
click at [515, 109] on div "Feeling stuck in business growth and seeking advice" at bounding box center [578, 108] width 213 height 10
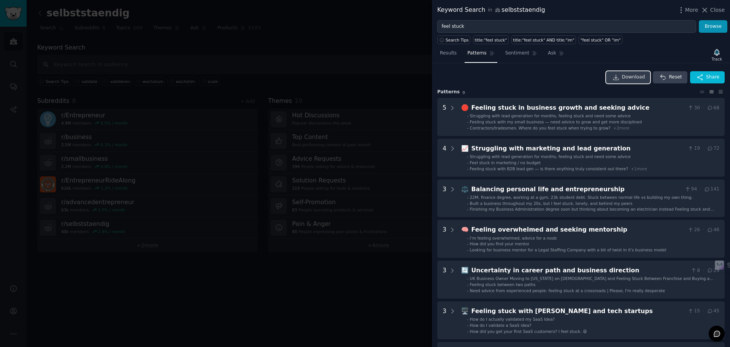
click at [620, 78] on icon at bounding box center [616, 77] width 7 height 7
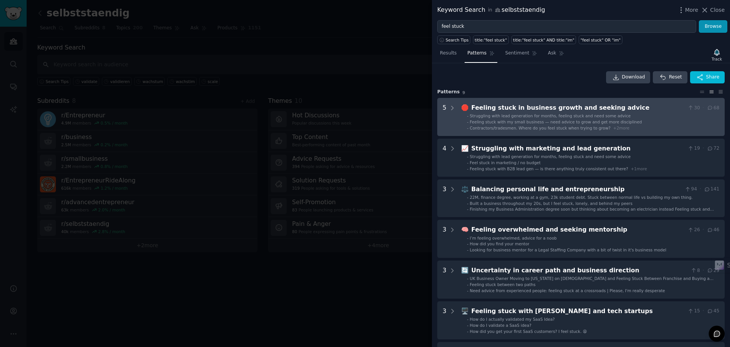
click at [538, 109] on div "Feeling stuck in business growth and seeking advice" at bounding box center [578, 108] width 213 height 10
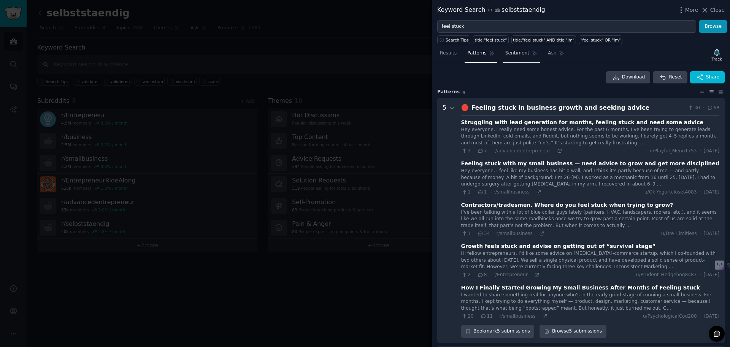
click at [513, 57] on link "Sentiment" at bounding box center [521, 55] width 37 height 16
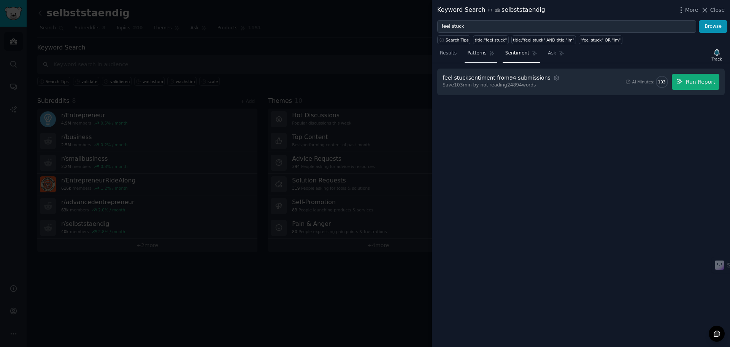
click at [483, 54] on link "Patterns" at bounding box center [481, 55] width 32 height 16
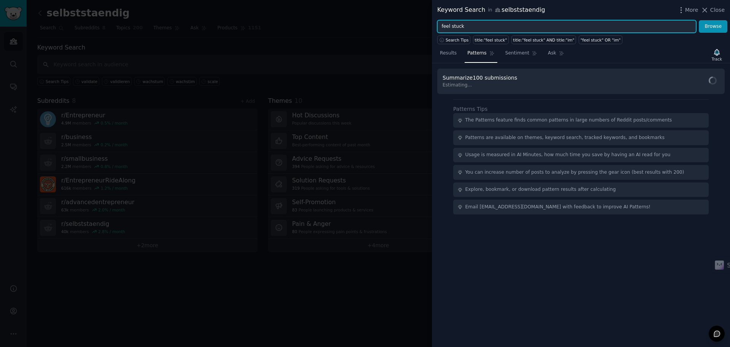
click at [476, 27] on input "feel stuck" at bounding box center [566, 26] width 259 height 13
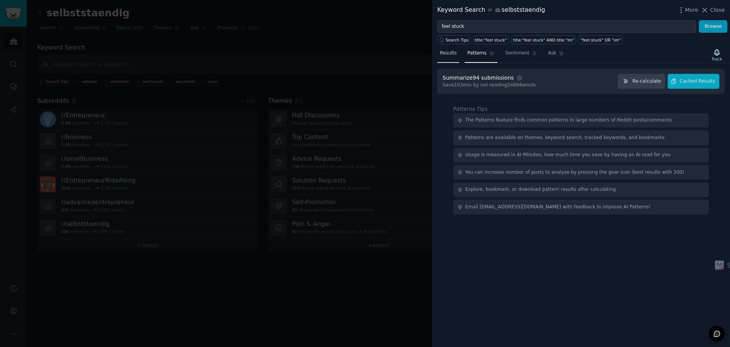
click at [447, 52] on span "Results" at bounding box center [448, 53] width 17 height 7
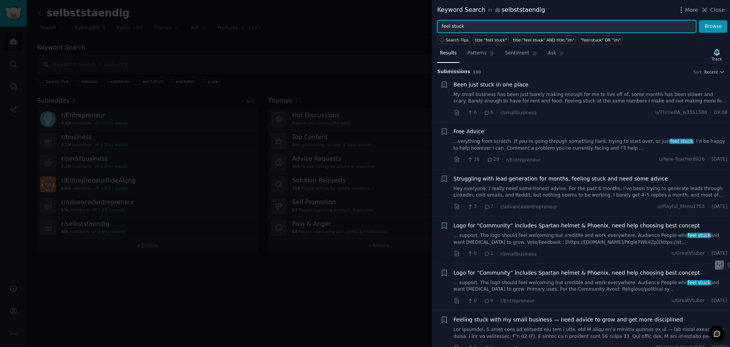
click at [476, 29] on input "feel stuck" at bounding box center [566, 26] width 259 height 13
drag, startPoint x: 470, startPoint y: 25, endPoint x: 419, endPoint y: 24, distance: 50.6
click at [419, 24] on div "Keyword Search in selbststaendig More Close feel stuck Browse Search Tips title…" at bounding box center [365, 173] width 730 height 347
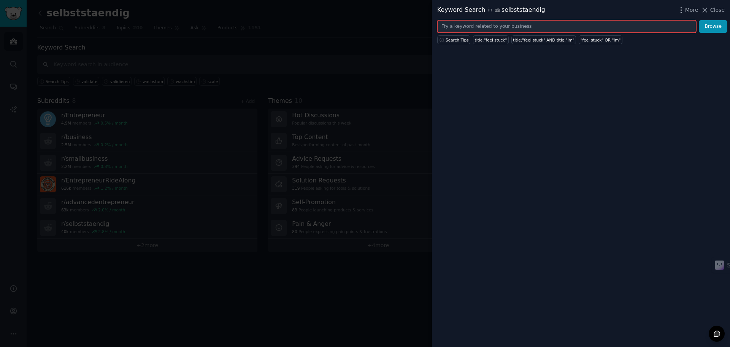
click at [465, 25] on input "text" at bounding box center [566, 26] width 259 height 13
paste input "skalieren"
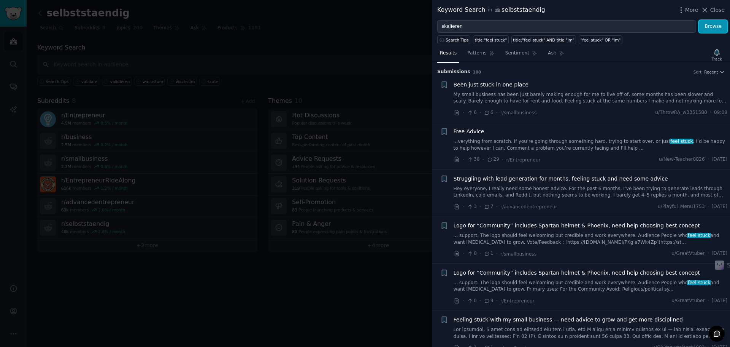
drag, startPoint x: 707, startPoint y: 27, endPoint x: 530, endPoint y: 94, distance: 189.5
click at [707, 27] on button "Browse" at bounding box center [713, 26] width 29 height 13
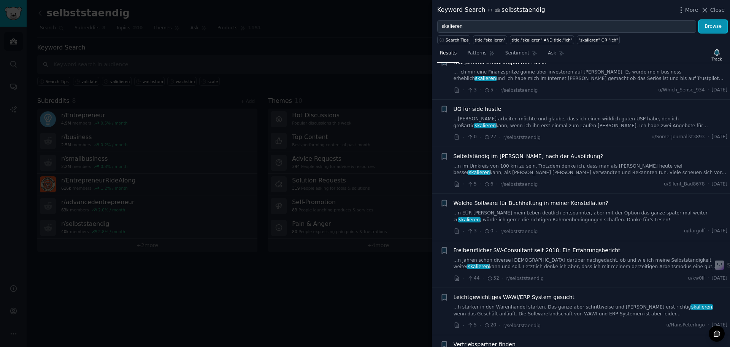
scroll to position [655, 0]
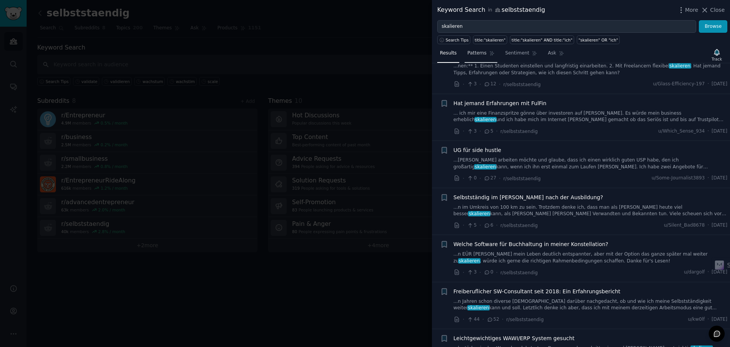
click at [476, 55] on span "Patterns" at bounding box center [476, 53] width 19 height 7
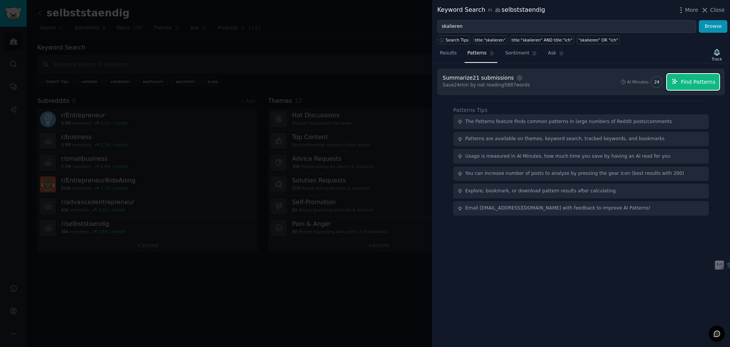
click at [679, 84] on icon "button" at bounding box center [675, 81] width 7 height 7
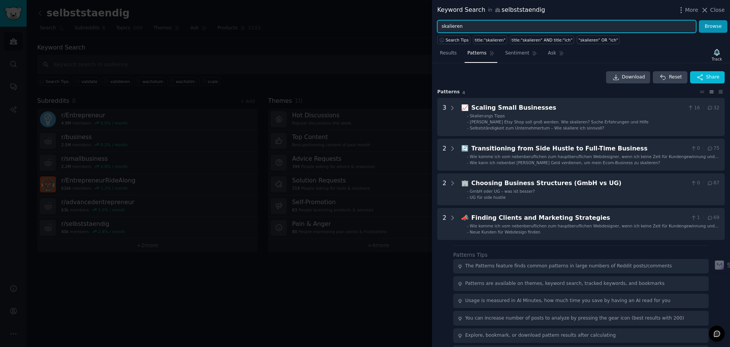
drag, startPoint x: 471, startPoint y: 26, endPoint x: 407, endPoint y: 23, distance: 63.2
click at [407, 23] on div "Keyword Search in selbststaendig More Close skalieren Browse Search Tips title:…" at bounding box center [365, 173] width 730 height 347
click at [489, 26] on input "skalieren" at bounding box center [566, 26] width 259 height 13
paste input "trapped in my business"
click at [699, 20] on button "Browse" at bounding box center [713, 26] width 29 height 13
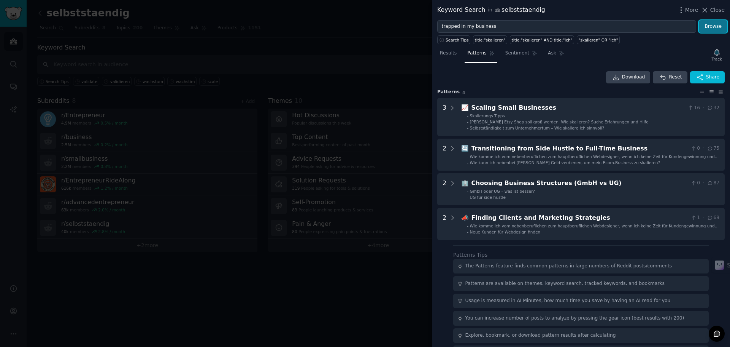
click at [701, 26] on button "Browse" at bounding box center [713, 26] width 29 height 13
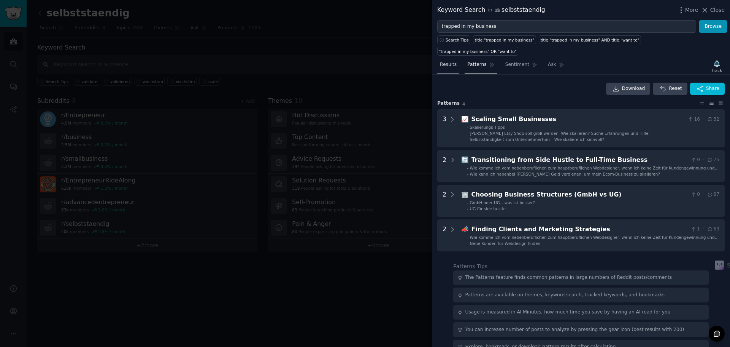
click at [445, 61] on span "Results" at bounding box center [448, 64] width 17 height 7
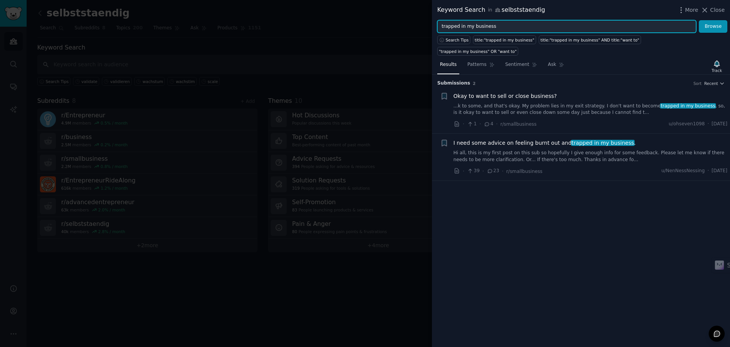
click at [665, 29] on input "trapped in my business" at bounding box center [566, 26] width 259 height 13
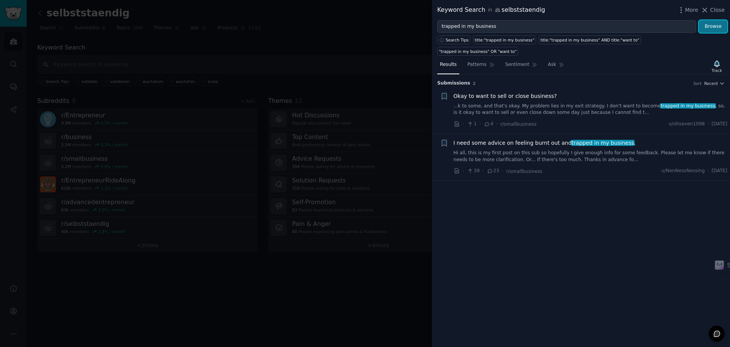
click at [709, 28] on button "Browse" at bounding box center [713, 26] width 29 height 13
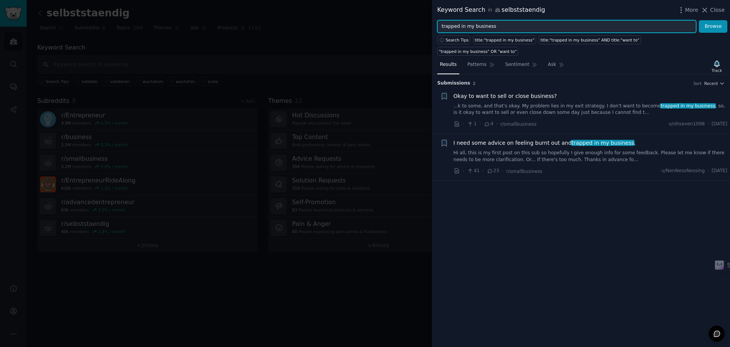
click at [503, 24] on input "trapped in my business" at bounding box center [566, 26] width 259 height 13
paste input "next step"
type input "next step"
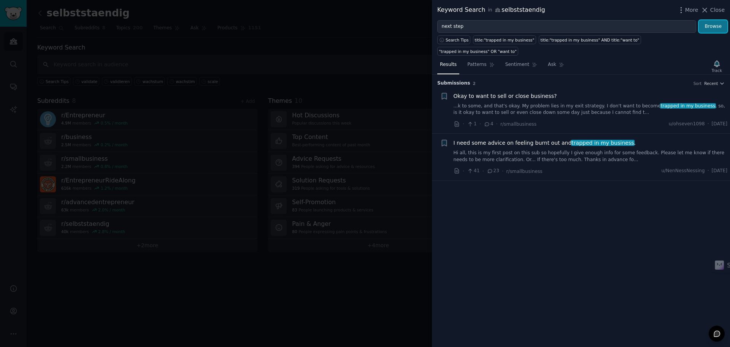
click at [711, 28] on button "Browse" at bounding box center [713, 26] width 29 height 13
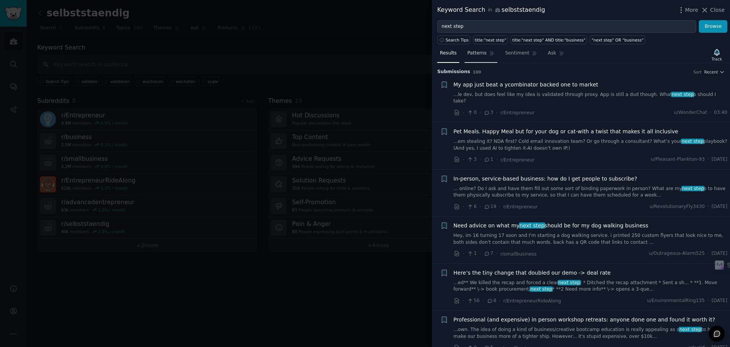
click at [477, 52] on span "Patterns" at bounding box center [476, 53] width 19 height 7
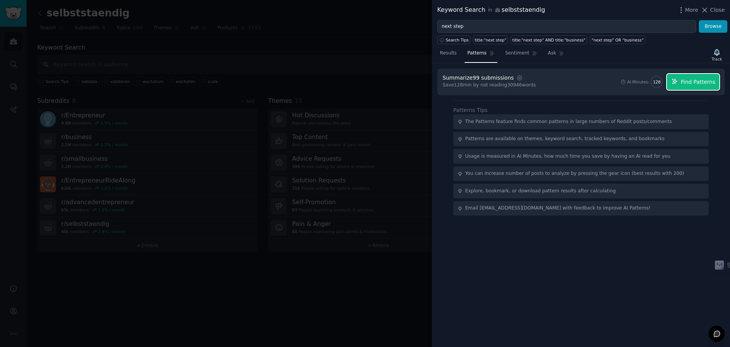
click at [684, 85] on button "Find Patterns" at bounding box center [693, 82] width 52 height 16
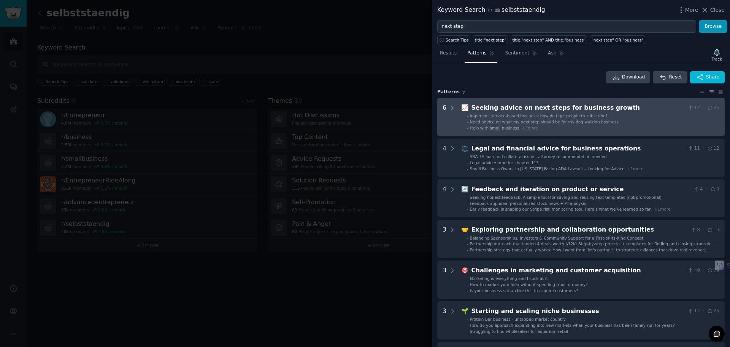
click at [583, 111] on div "Seeking advice on next steps for business growth" at bounding box center [578, 108] width 213 height 10
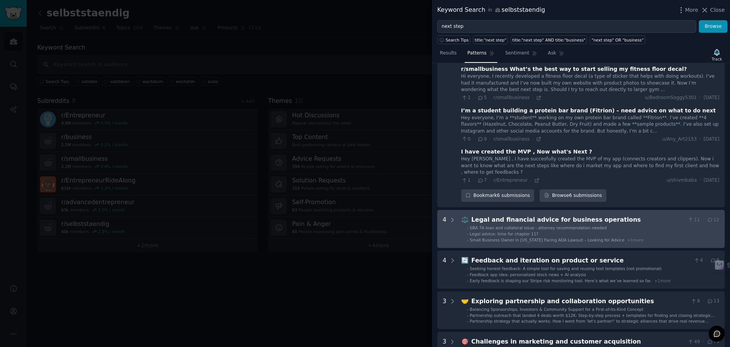
scroll to position [187, 0]
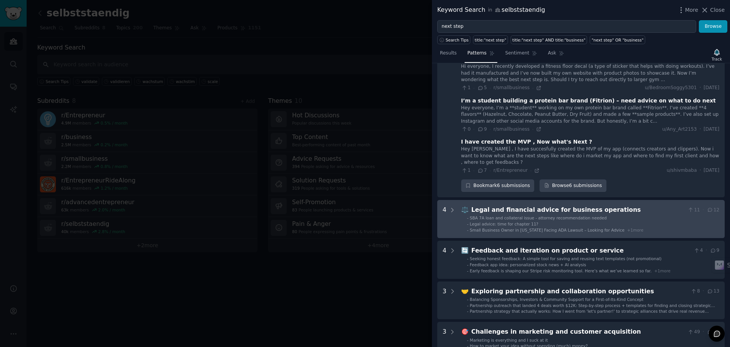
click at [617, 221] on li "- Legal advice: time for chapter 11?" at bounding box center [593, 223] width 253 height 5
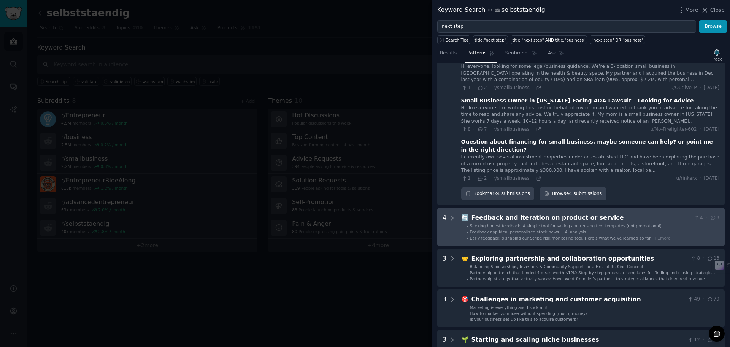
click at [594, 223] on span "Seeking honest feedback: A simple tool for saving and reusing text templates (n…" at bounding box center [566, 225] width 192 height 5
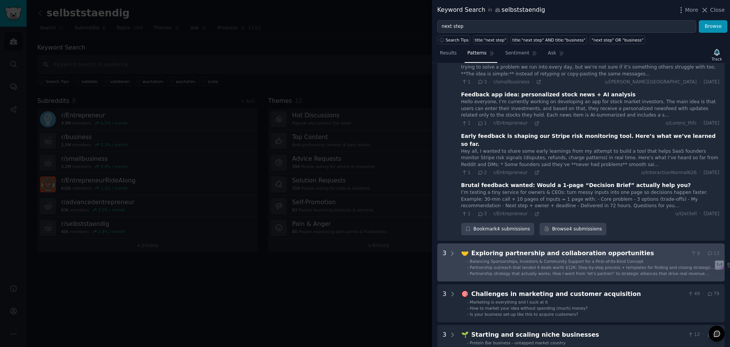
click at [615, 271] on span "Partnership strategy that actually works: How I went from 'let's partner!' to s…" at bounding box center [589, 276] width 239 height 10
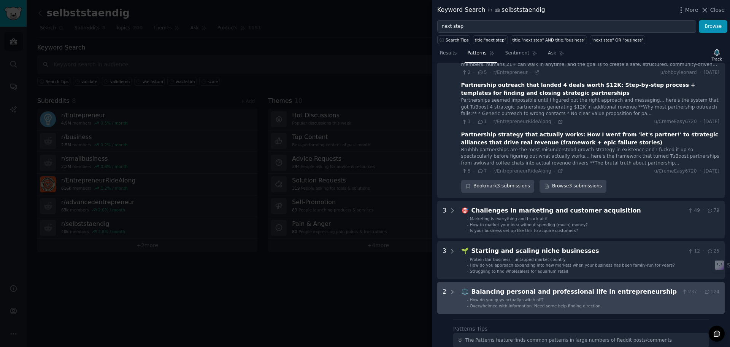
scroll to position [835, 0]
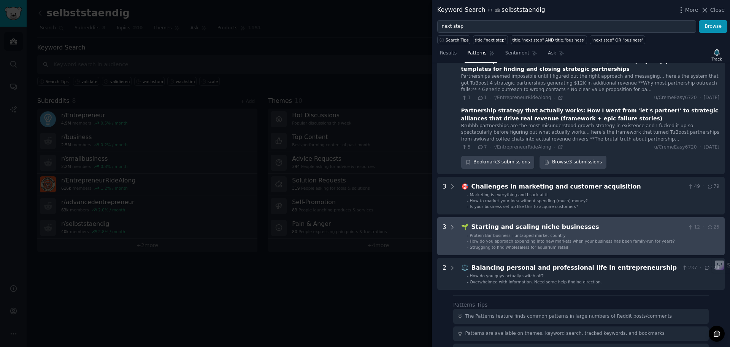
click at [603, 222] on div "Starting and scaling niche businesses" at bounding box center [578, 227] width 213 height 10
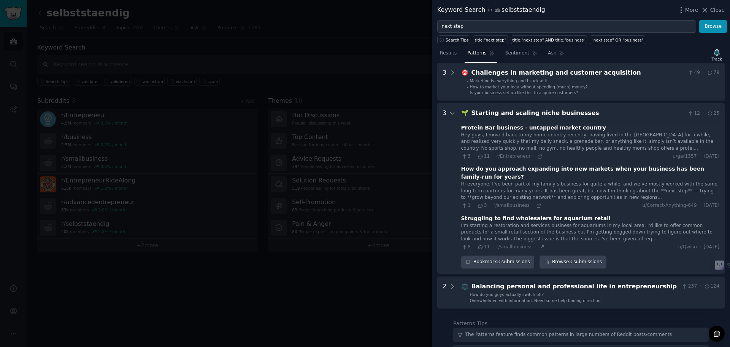
scroll to position [951, 0]
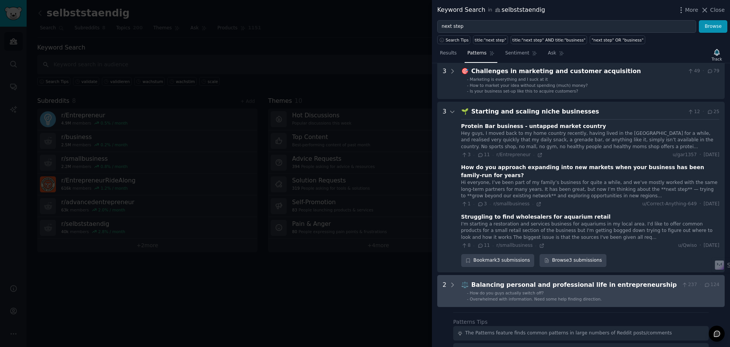
click at [574, 280] on div "Balancing personal and professional life in entrepreneurship" at bounding box center [576, 285] width 208 height 10
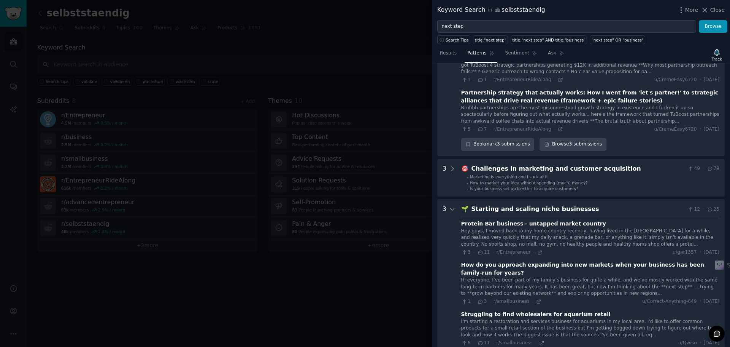
scroll to position [853, 0]
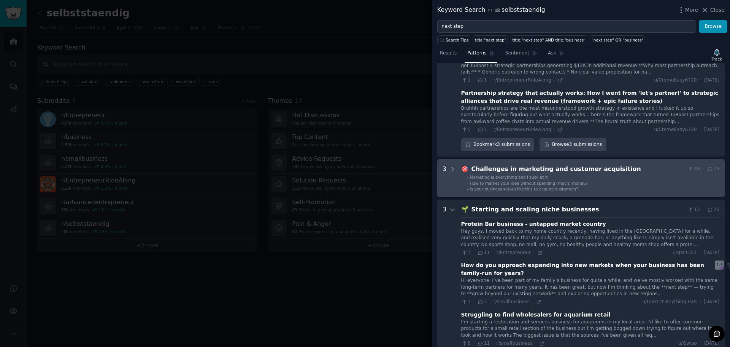
click at [591, 180] on li "- How to market your idea without spending (much) money?" at bounding box center [593, 182] width 253 height 5
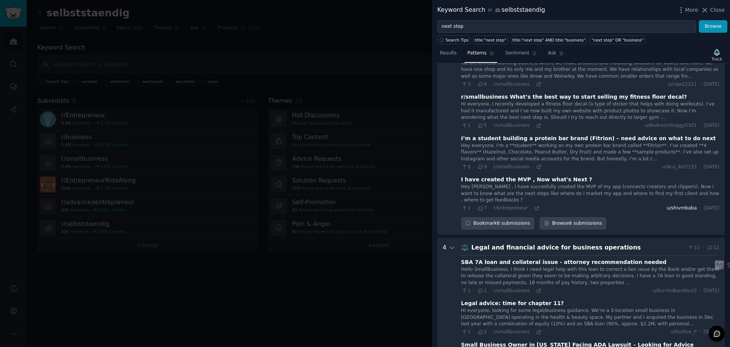
scroll to position [0, 0]
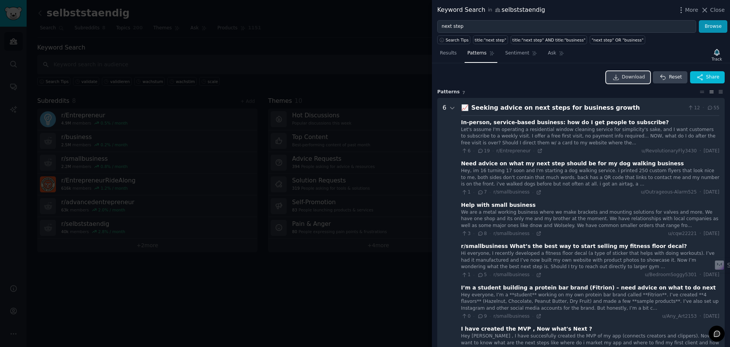
click at [639, 74] on span "Download" at bounding box center [633, 77] width 23 height 7
click at [541, 79] on div "Download Reset Share" at bounding box center [581, 77] width 288 height 12
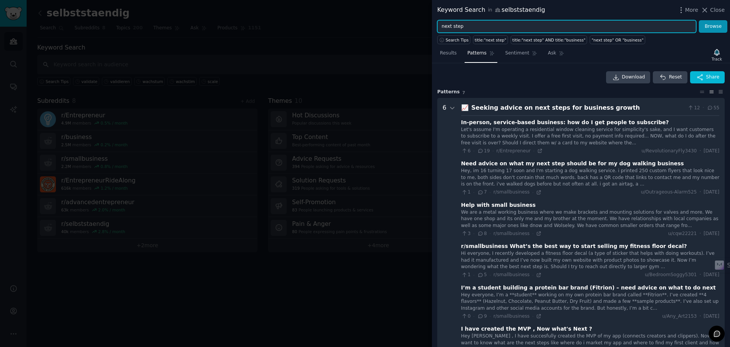
drag, startPoint x: 467, startPoint y: 28, endPoint x: 414, endPoint y: 28, distance: 53.6
click at [414, 28] on div "Keyword Search in selbststaendig More Close next step Browse Search Tips title:…" at bounding box center [365, 173] width 730 height 347
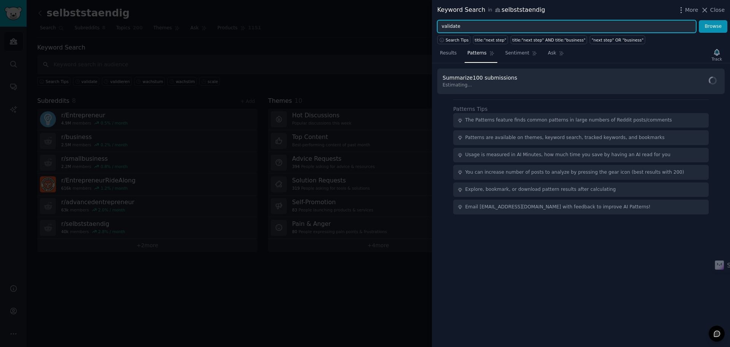
click at [699, 20] on button "Browse" at bounding box center [713, 26] width 29 height 13
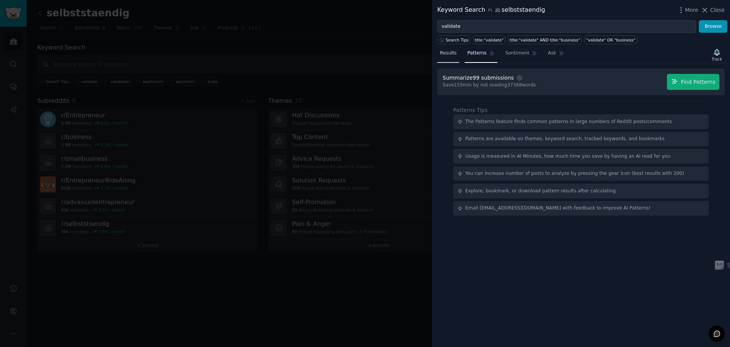
click at [452, 51] on span "Results" at bounding box center [448, 53] width 17 height 7
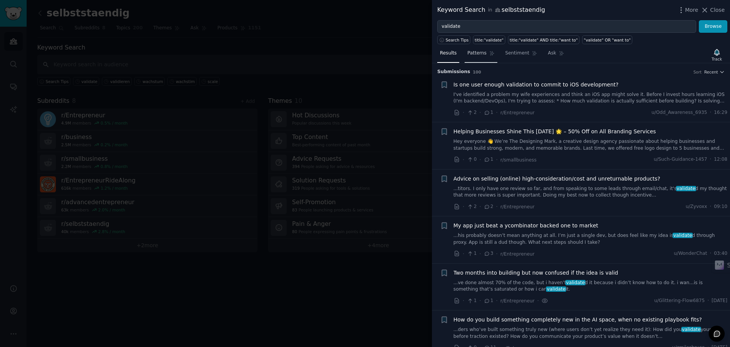
click at [476, 52] on span "Patterns" at bounding box center [476, 53] width 19 height 7
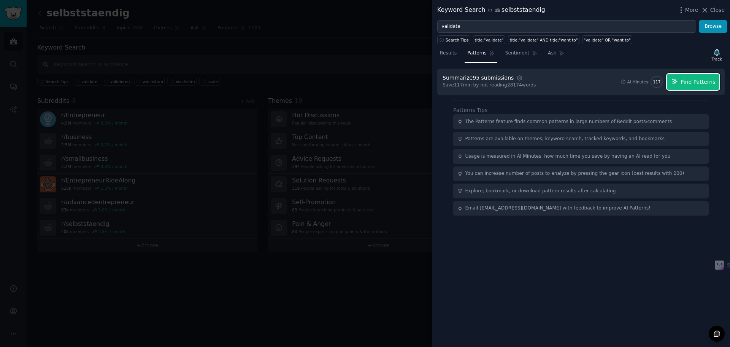
click at [688, 83] on span "Find Patterns" at bounding box center [698, 82] width 35 height 8
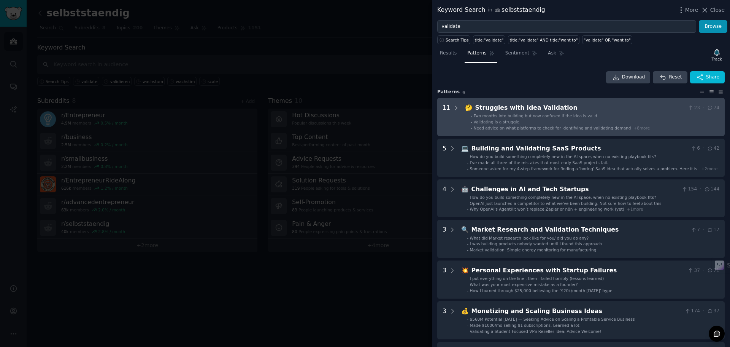
click at [575, 110] on div "Struggles with Idea Validation" at bounding box center [580, 108] width 210 height 10
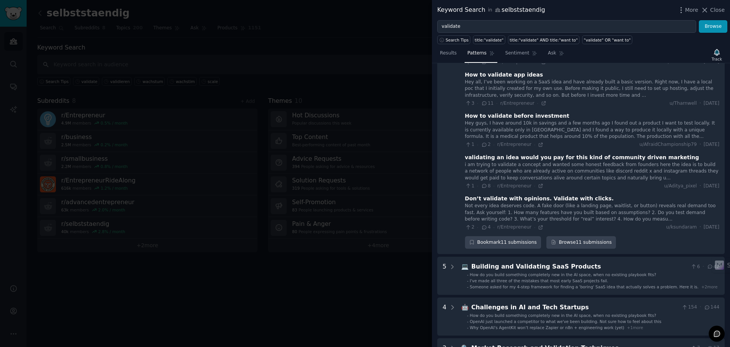
scroll to position [339, 0]
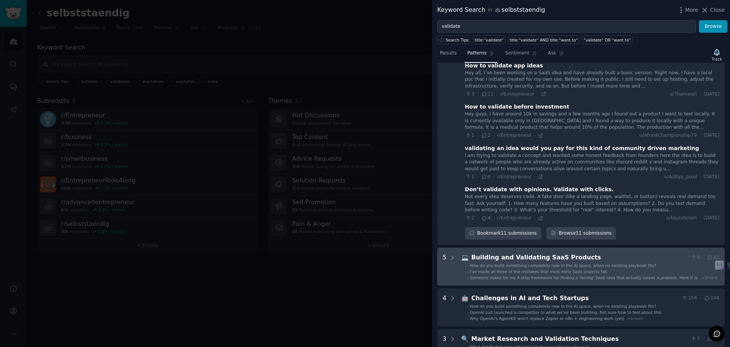
click at [529, 263] on span "How do you build something completely new in the AI space, when no existing pla…" at bounding box center [563, 265] width 186 height 5
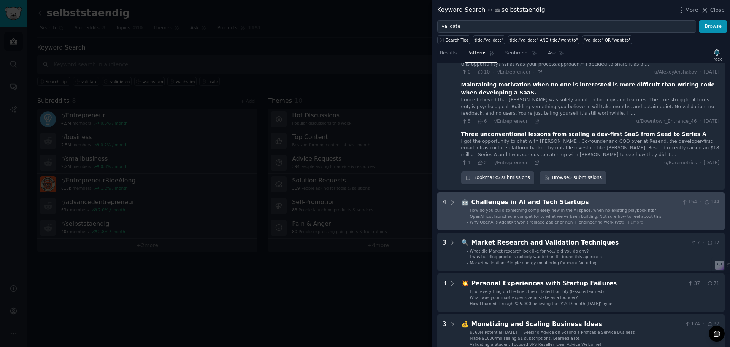
click at [533, 214] on span "OpenAI just launched a competitor to what we've been building. Not sure how to …" at bounding box center [566, 216] width 192 height 5
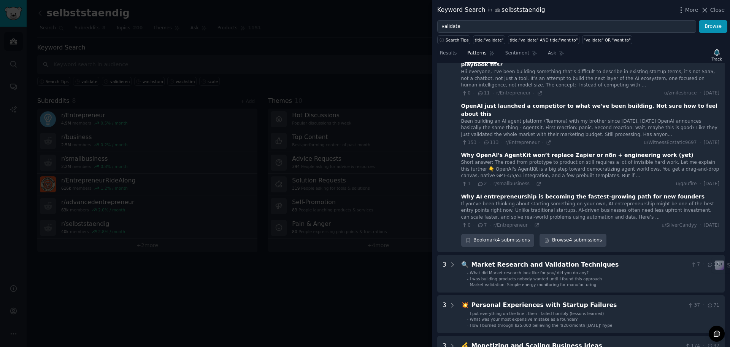
scroll to position [884, 0]
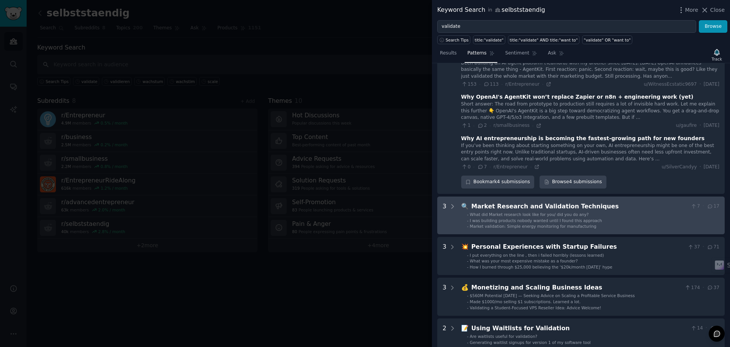
click at [539, 218] on span "I was building products nobody wanted until I found this approach" at bounding box center [536, 220] width 132 height 5
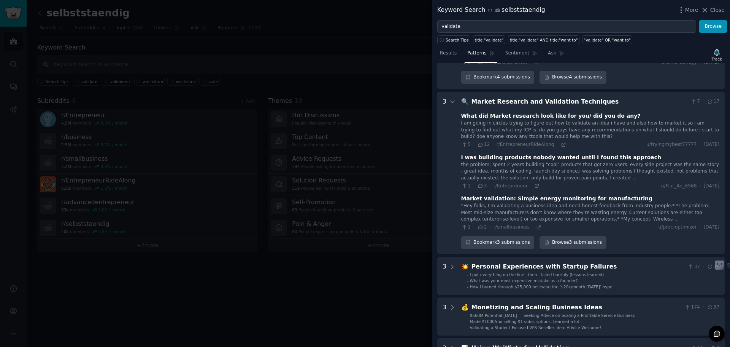
scroll to position [1093, 0]
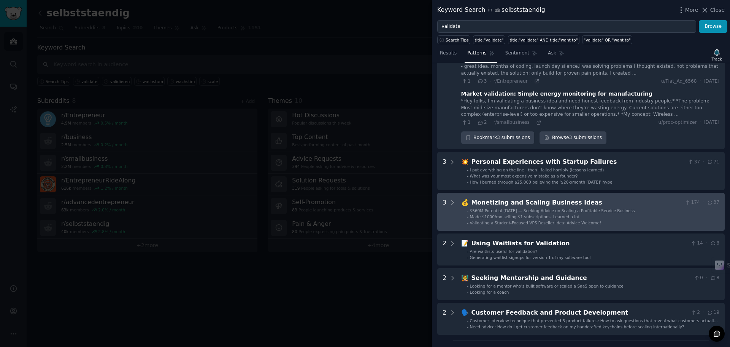
click at [562, 208] on span "$560M Potential in Five Years — Seeking Advice on Scaling a Profitable Service …" at bounding box center [552, 210] width 165 height 5
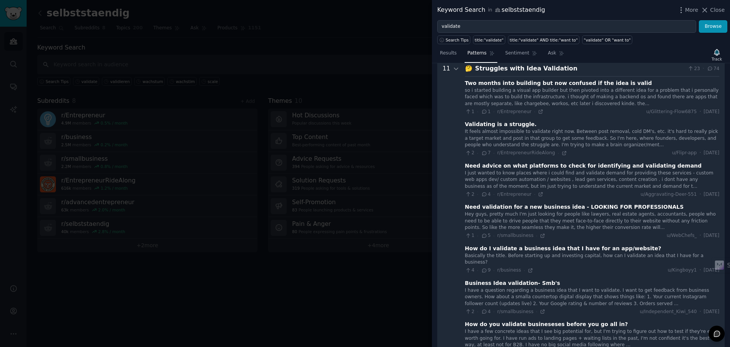
scroll to position [0, 0]
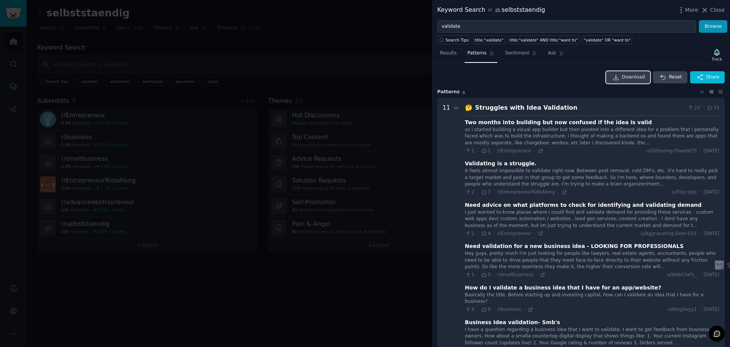
click at [628, 73] on link "Download" at bounding box center [628, 77] width 45 height 12
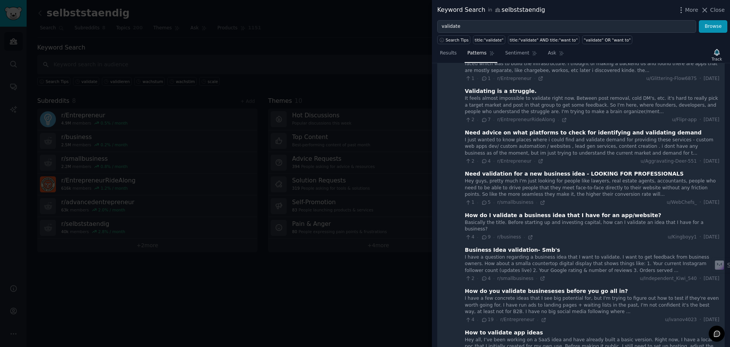
scroll to position [76, 0]
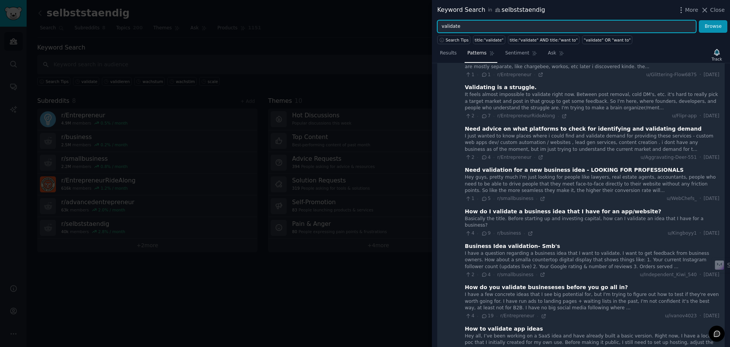
click at [472, 29] on input "validate" at bounding box center [566, 26] width 259 height 13
drag, startPoint x: 490, startPoint y: 27, endPoint x: 413, endPoint y: 24, distance: 76.9
click at [413, 24] on div "Keyword Search in selbststaendig More Close validate Browse Search Tips title:"…" at bounding box center [365, 173] width 730 height 347
click at [699, 20] on button "Browse" at bounding box center [713, 26] width 29 height 13
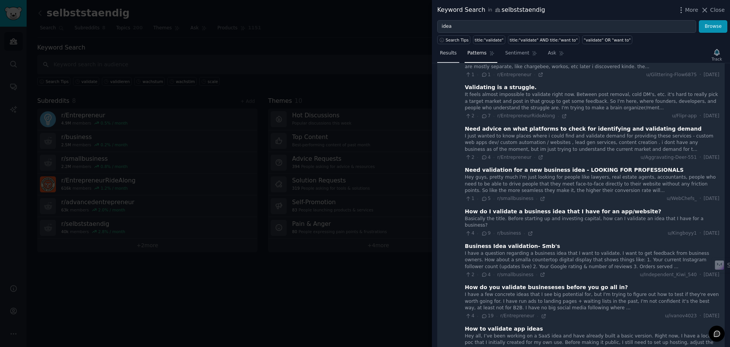
click at [447, 49] on link "Results" at bounding box center [448, 55] width 22 height 16
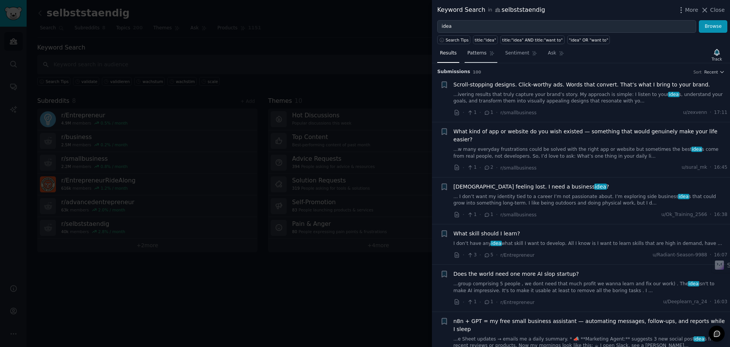
click at [477, 57] on link "Patterns" at bounding box center [481, 55] width 32 height 16
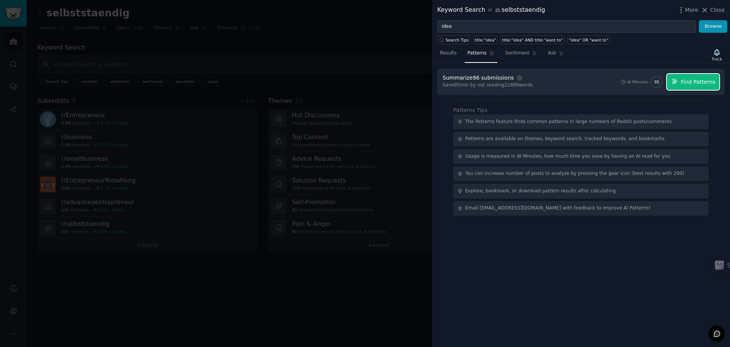
click at [692, 79] on span "Find Patterns" at bounding box center [698, 82] width 35 height 8
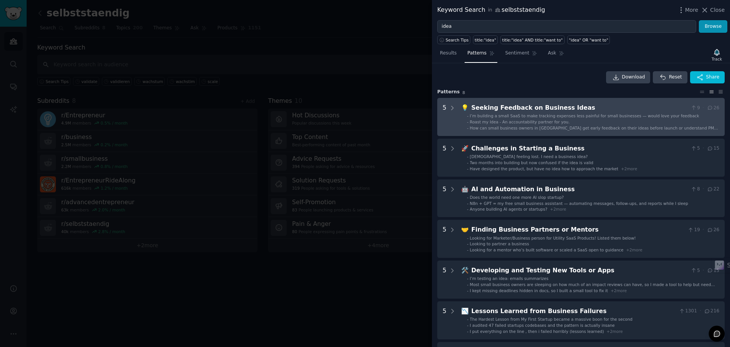
click at [457, 111] on Ideas "5 💡 Seeking Feedback on Business Ideas 9 · 26 - I’m building a small SaaS to ma…" at bounding box center [581, 117] width 288 height 38
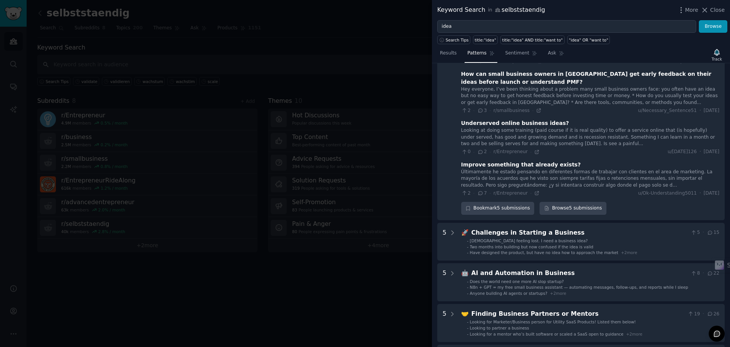
scroll to position [152, 0]
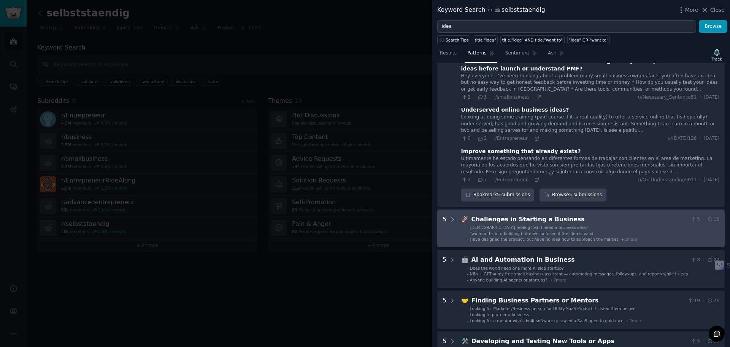
click at [486, 225] on span "26 year old feeling lost. I need a business idea?" at bounding box center [529, 227] width 118 height 5
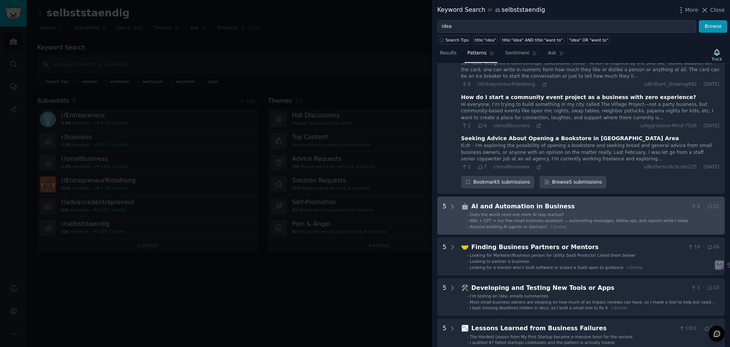
click at [490, 218] on span "N8n + GPT = my free small business assistant — automating messages, follow-ups,…" at bounding box center [579, 220] width 218 height 5
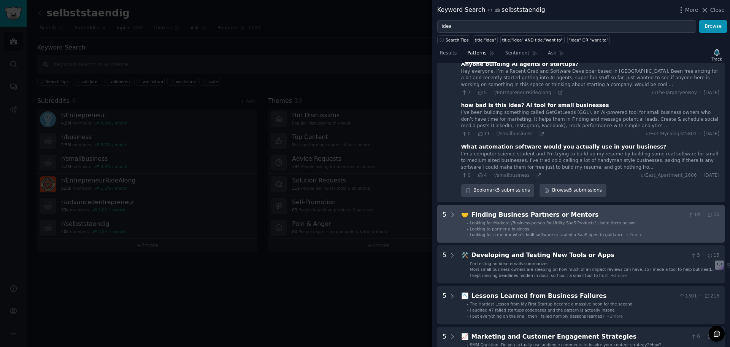
click at [487, 219] on div "🤝 Finding Business Partners or Mentors 19 · 26 - Looking for Marketer/Business …" at bounding box center [590, 223] width 258 height 27
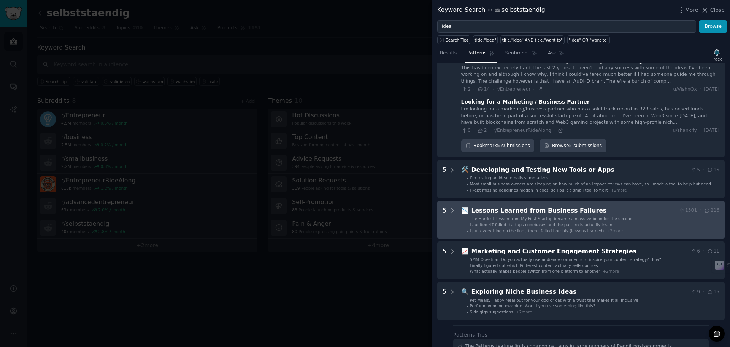
scroll to position [953, 0]
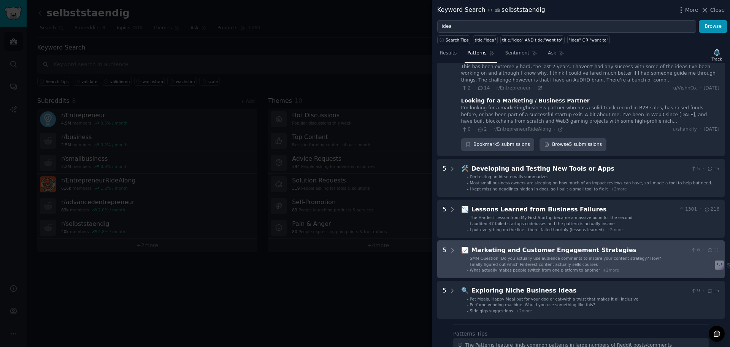
click at [489, 256] on span "SMM Question: Do you actually use audience comments to inspire your content str…" at bounding box center [565, 258] width 191 height 5
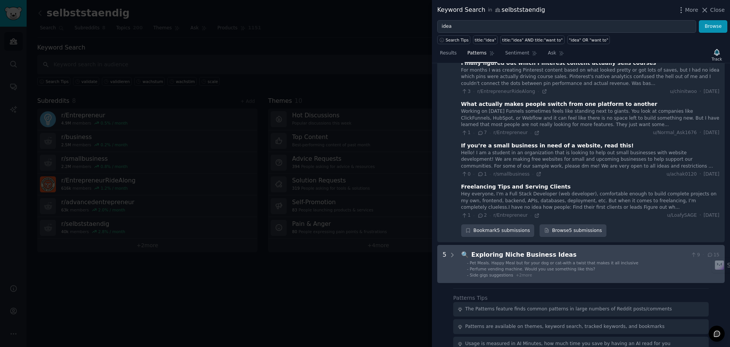
scroll to position [1221, 0]
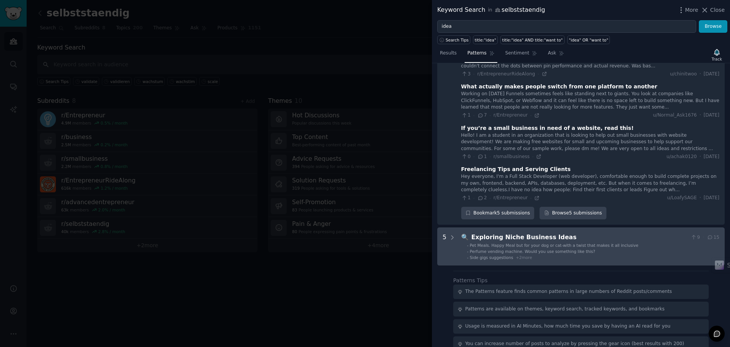
click at [500, 232] on div "Exploring Niche Business Ideas" at bounding box center [580, 237] width 216 height 10
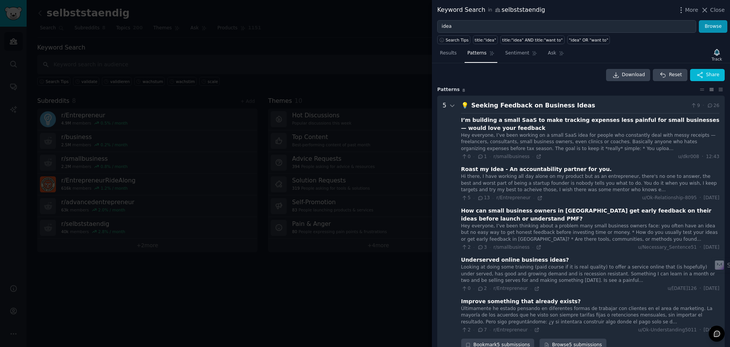
scroll to position [0, 0]
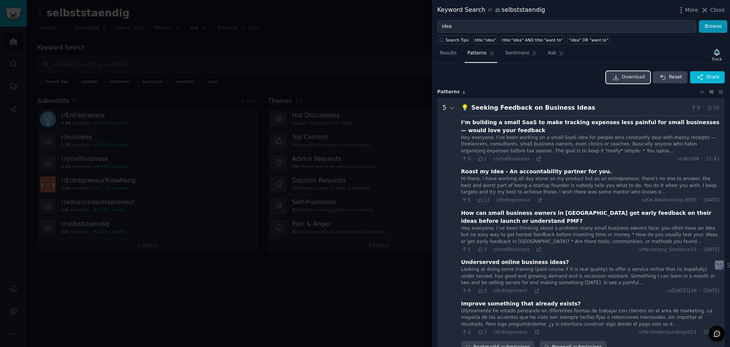
click at [633, 79] on span "Download" at bounding box center [633, 77] width 23 height 7
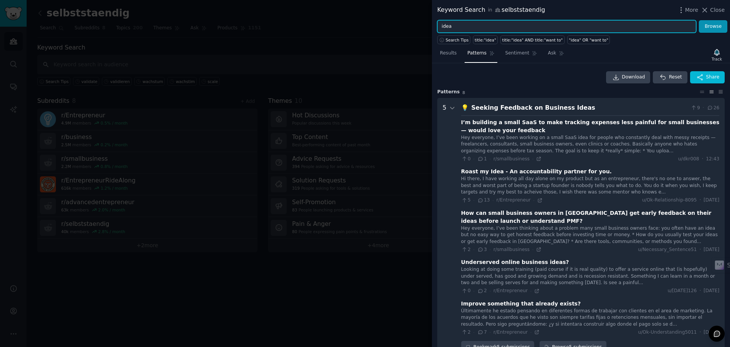
click at [539, 30] on input "idea" at bounding box center [566, 26] width 259 height 13
type input "i"
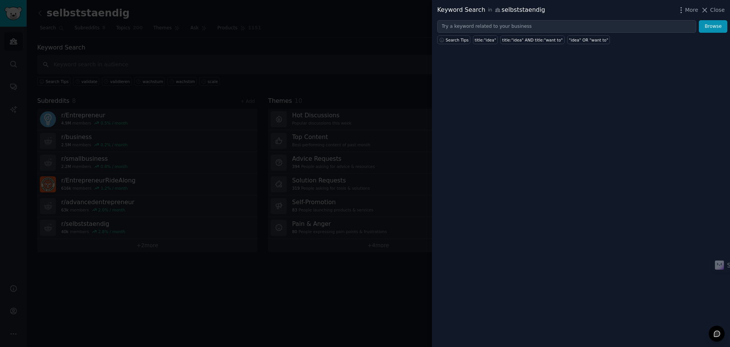
click at [358, 31] on div at bounding box center [365, 173] width 730 height 347
